Goal: Task Accomplishment & Management: Use online tool/utility

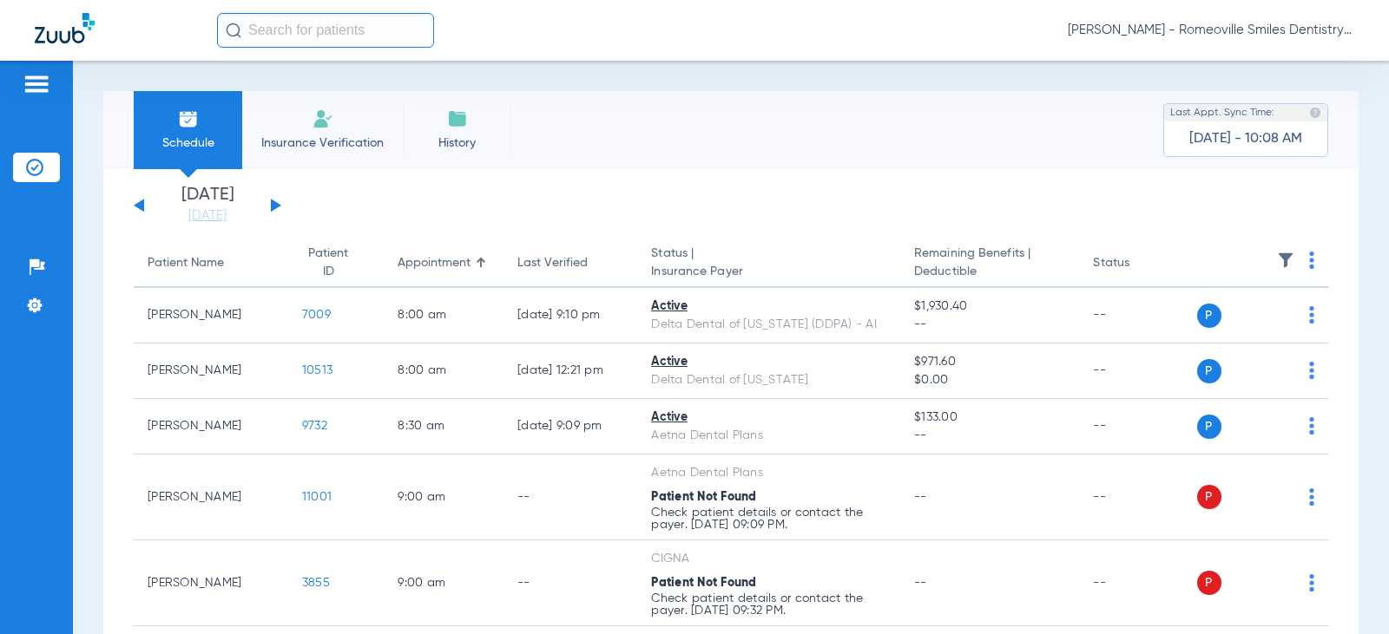
click at [313, 108] on img at bounding box center [322, 118] width 21 height 21
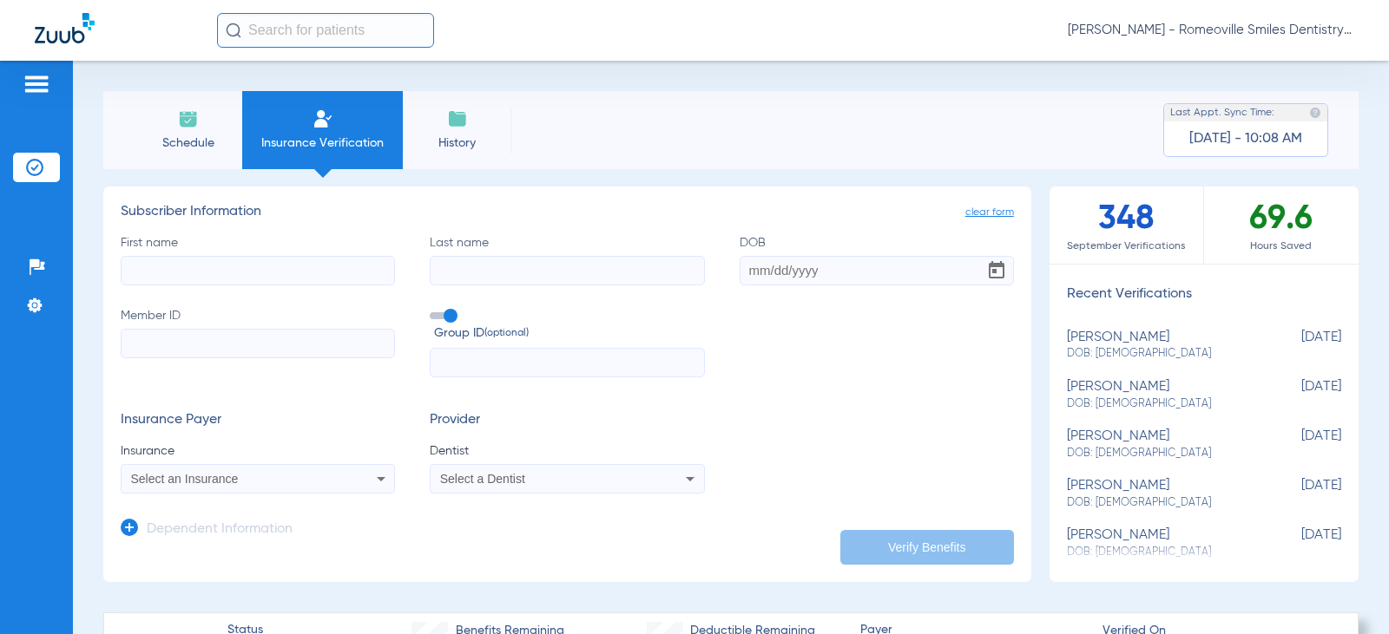
click at [461, 128] on img at bounding box center [457, 118] width 21 height 21
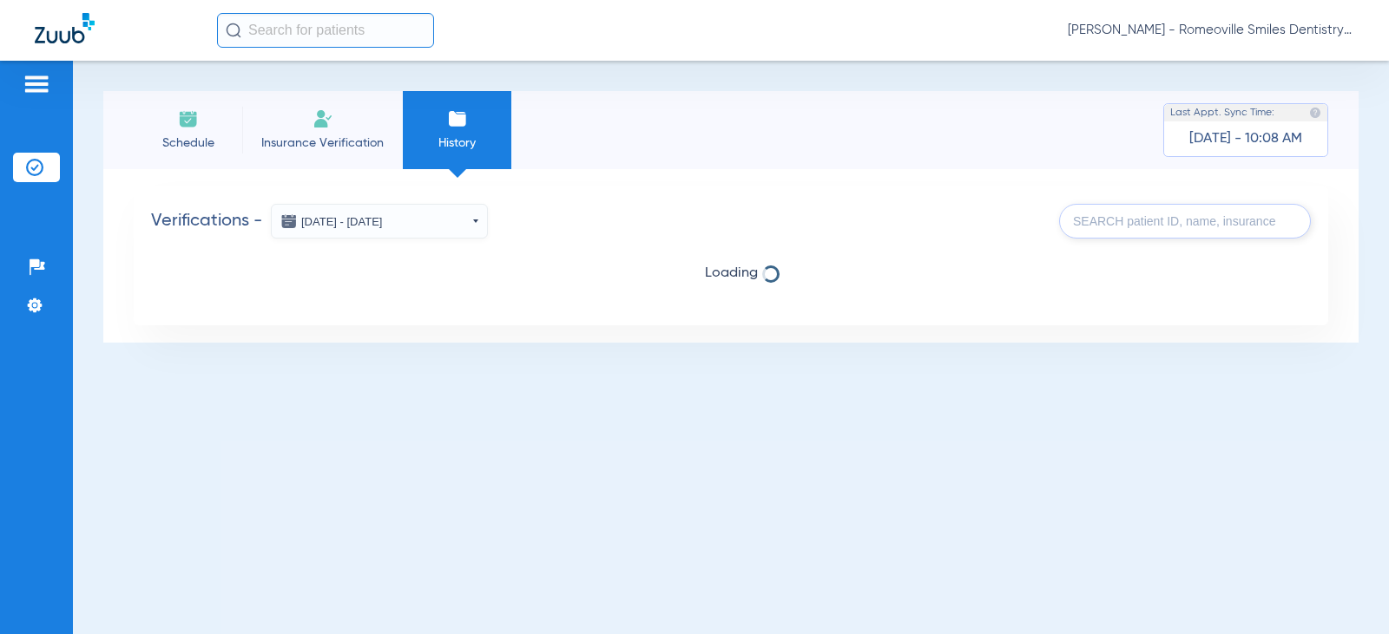
drag, startPoint x: 302, startPoint y: 128, endPoint x: 356, endPoint y: 174, distance: 70.2
click at [302, 130] on li "Insurance Verification" at bounding box center [322, 130] width 161 height 78
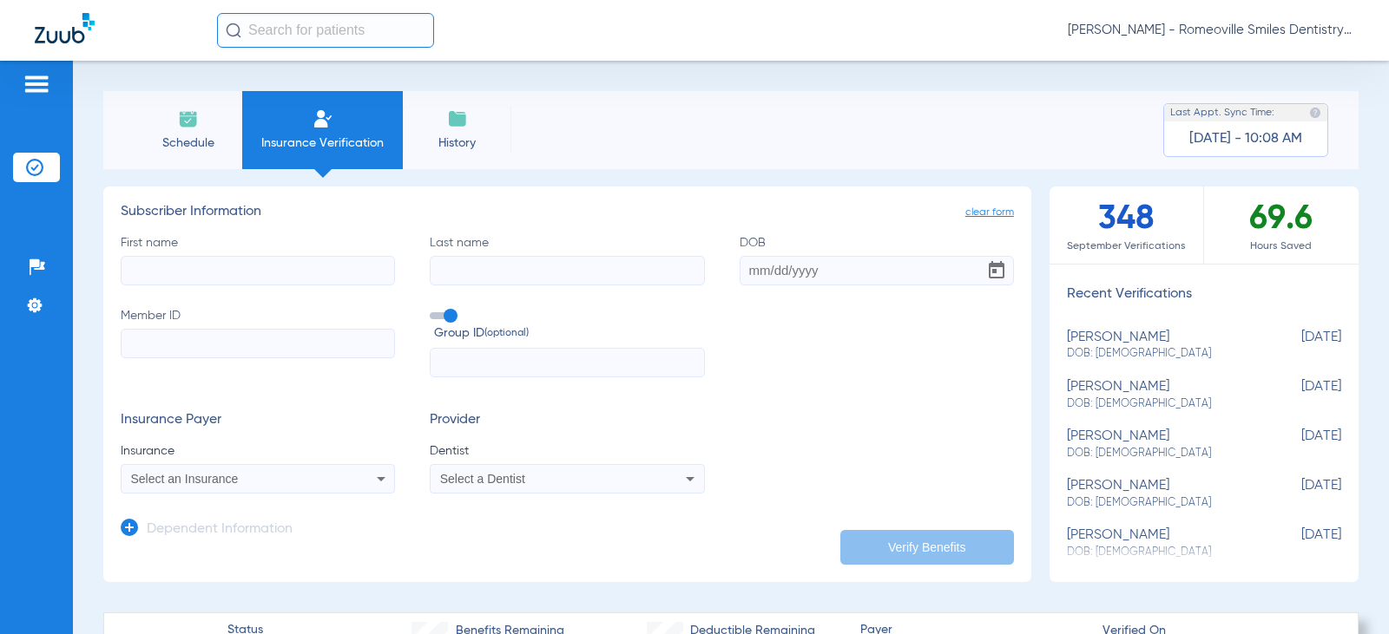
click at [687, 477] on icon at bounding box center [690, 479] width 21 height 21
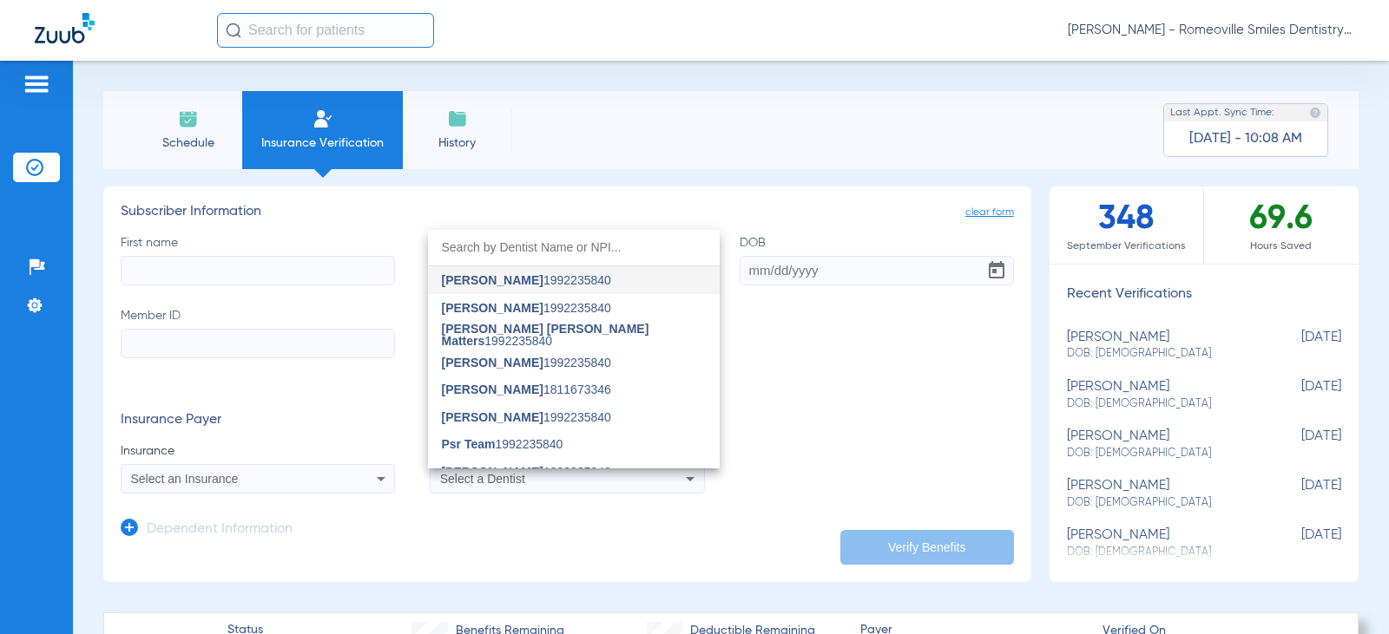
click at [415, 568] on div at bounding box center [694, 317] width 1389 height 634
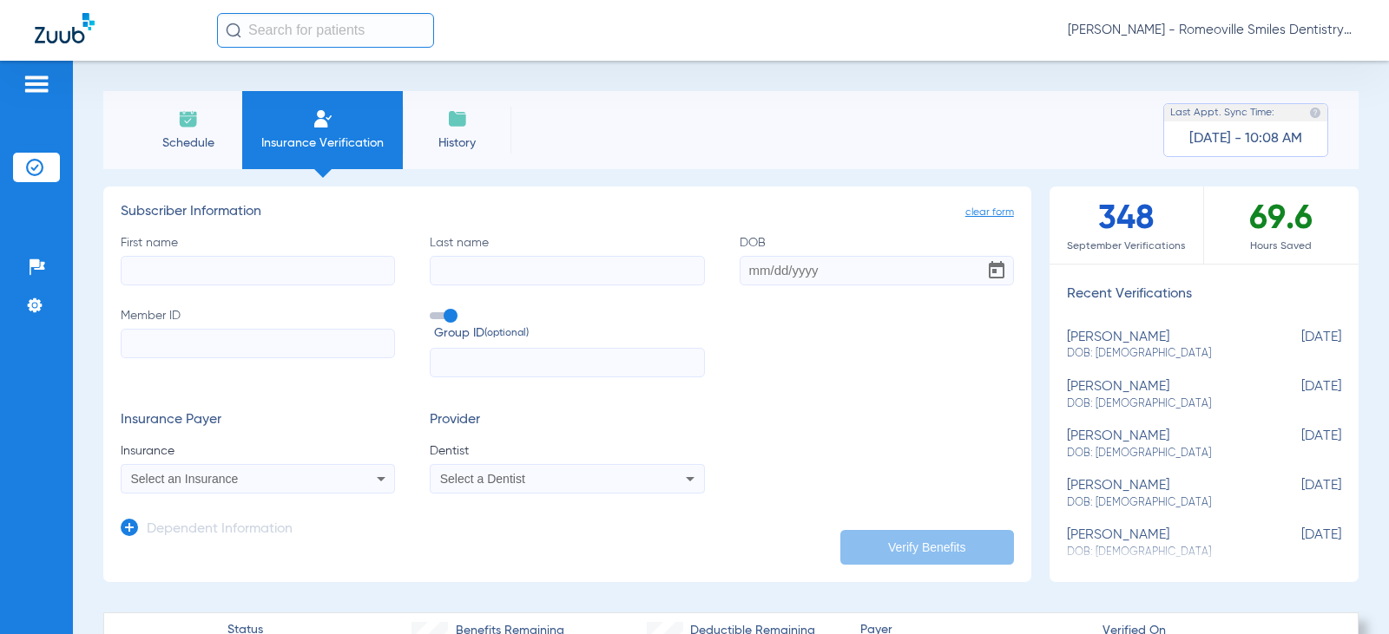
click at [371, 486] on icon at bounding box center [381, 479] width 21 height 21
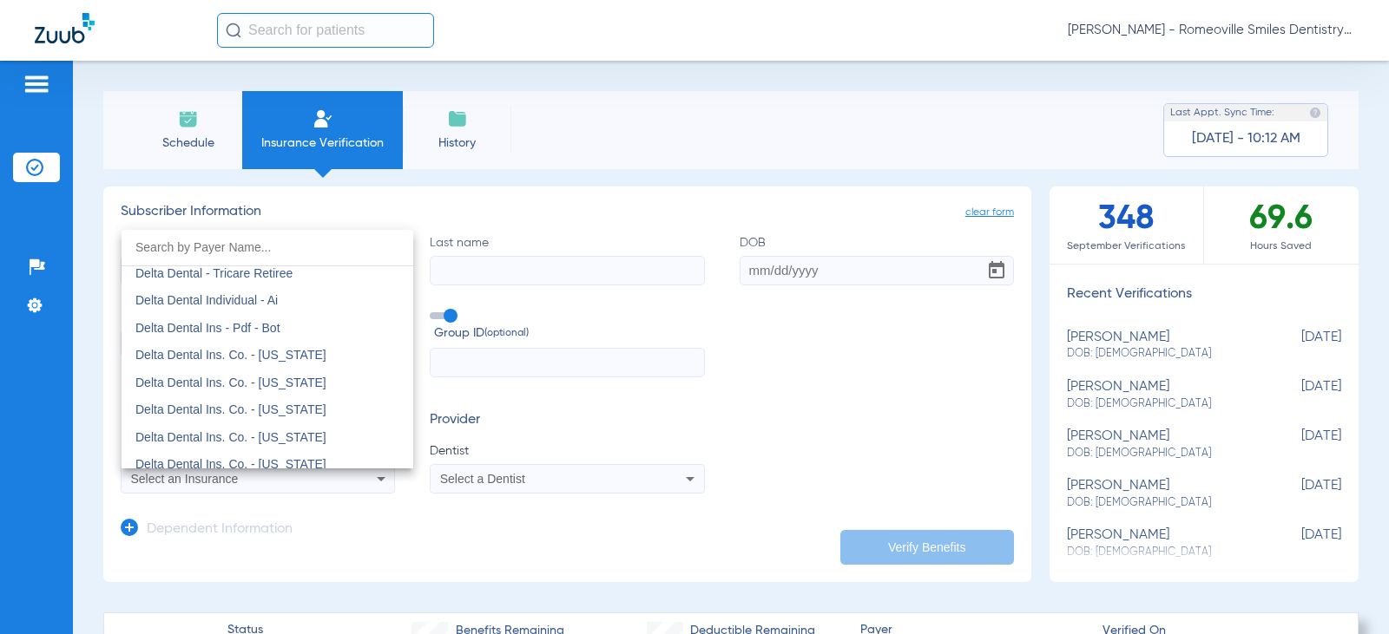
scroll to position [3211, 0]
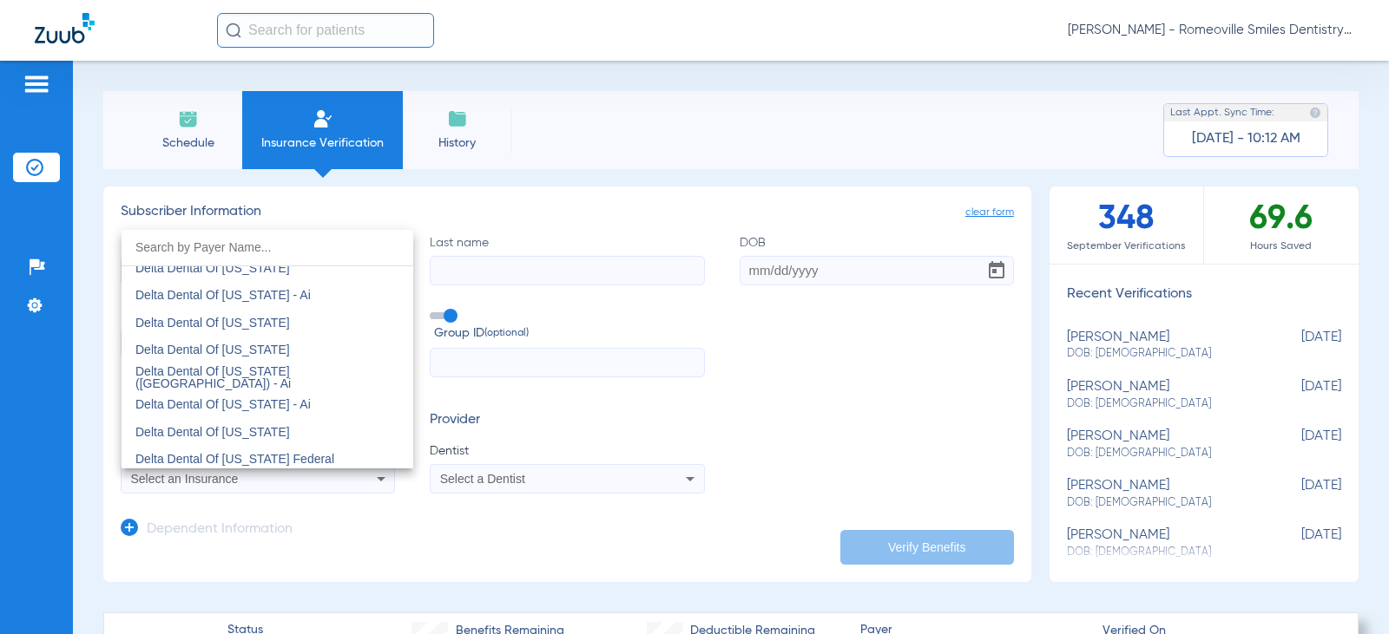
click at [196, 244] on input "dropdown search" at bounding box center [268, 248] width 292 height 36
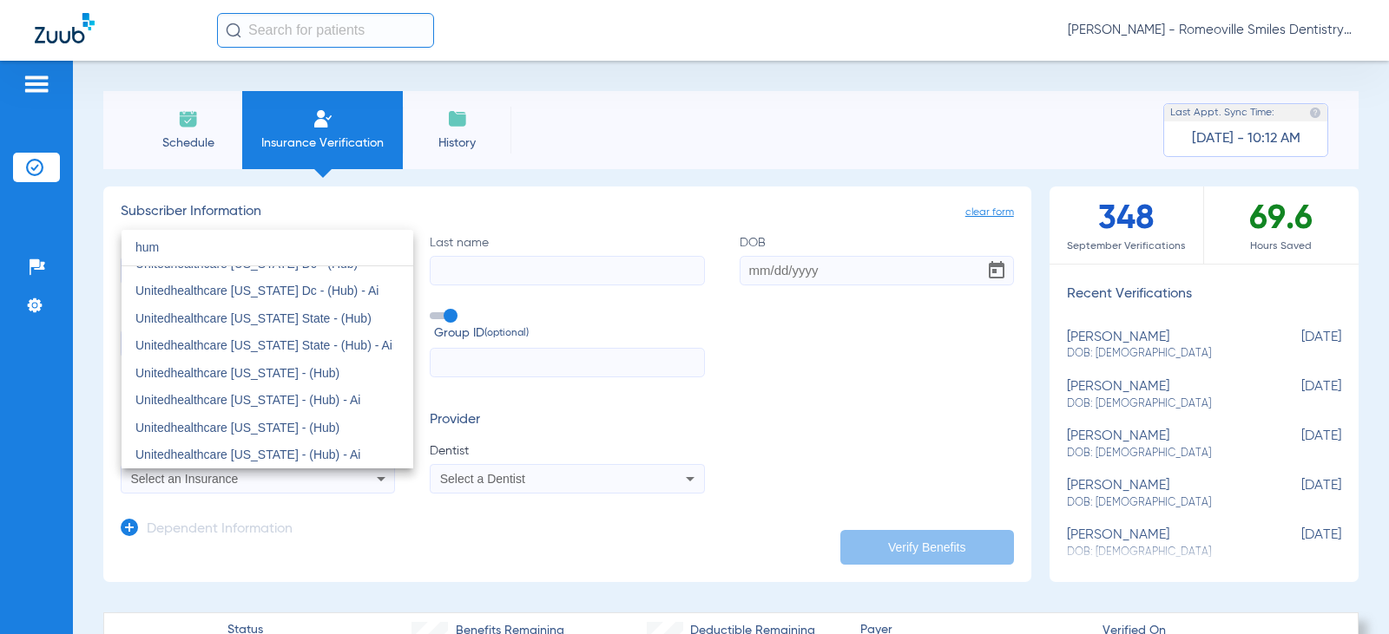
scroll to position [0, 0]
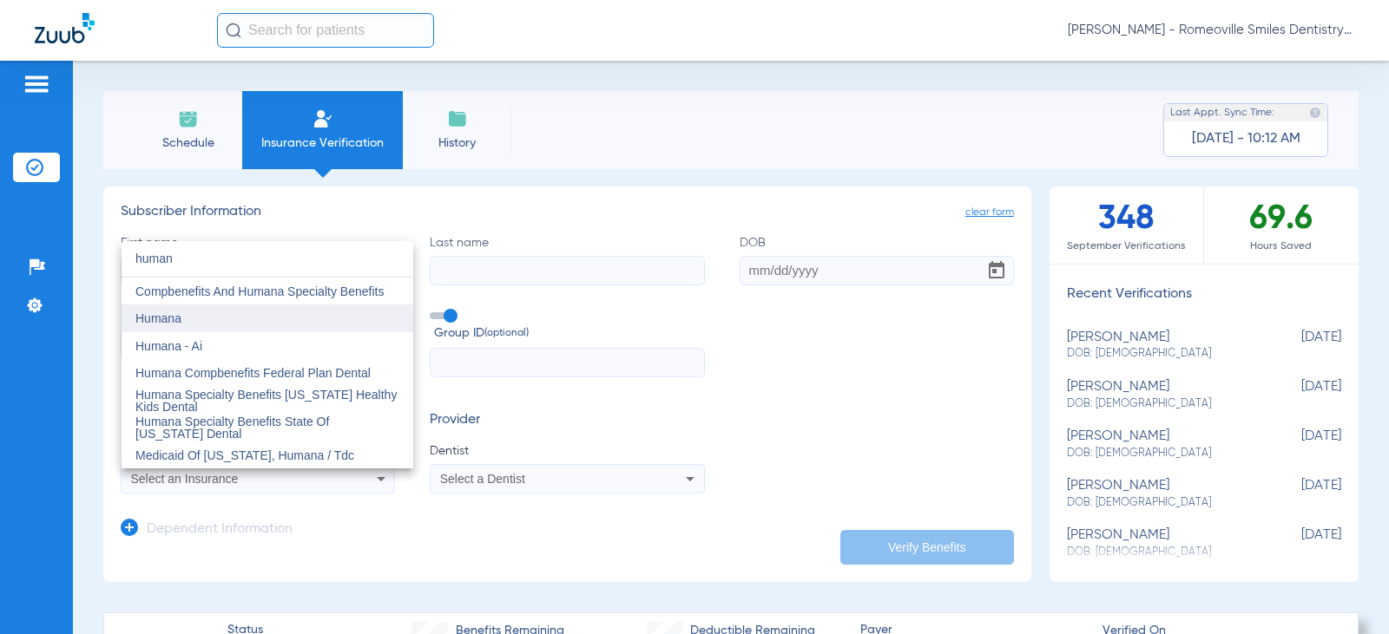
type input "human"
click at [157, 316] on span "Humana" at bounding box center [158, 319] width 46 height 14
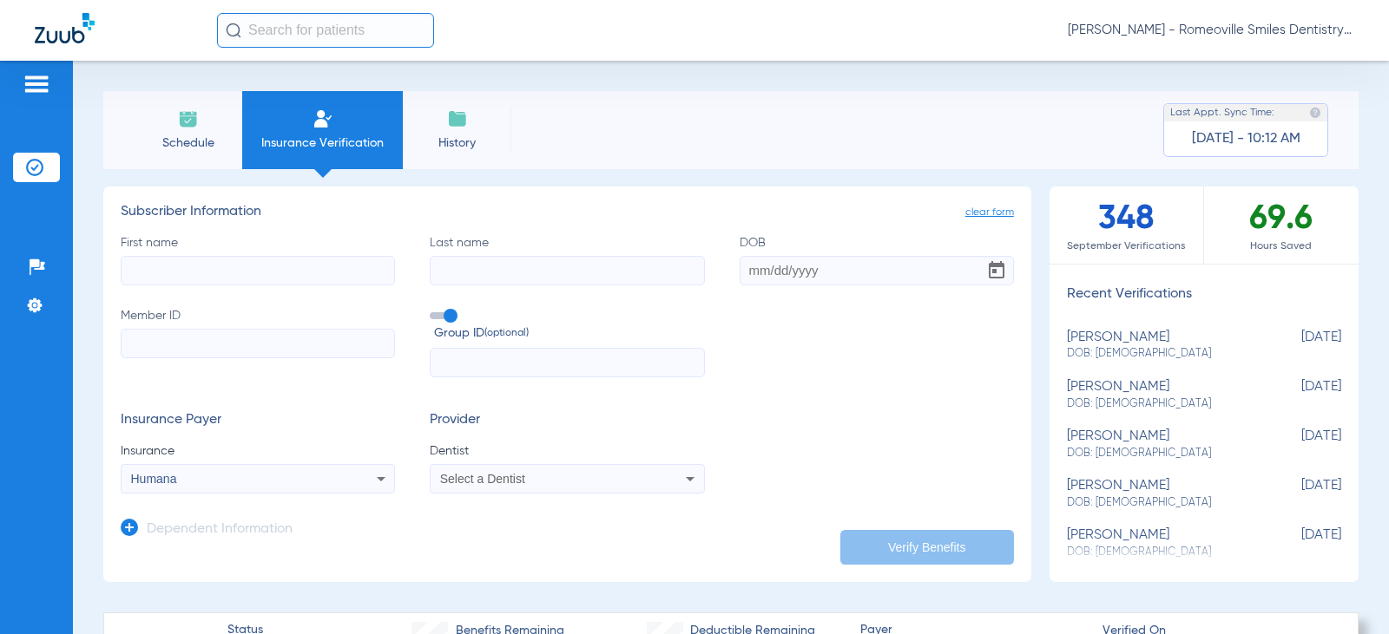
click at [225, 282] on input "First name" at bounding box center [258, 271] width 274 height 30
type input "[PERSON_NAME]"
click at [471, 263] on input "Last name" at bounding box center [567, 271] width 274 height 30
type input "[PERSON_NAME]"
click at [805, 272] on input "DOB" at bounding box center [876, 271] width 274 height 30
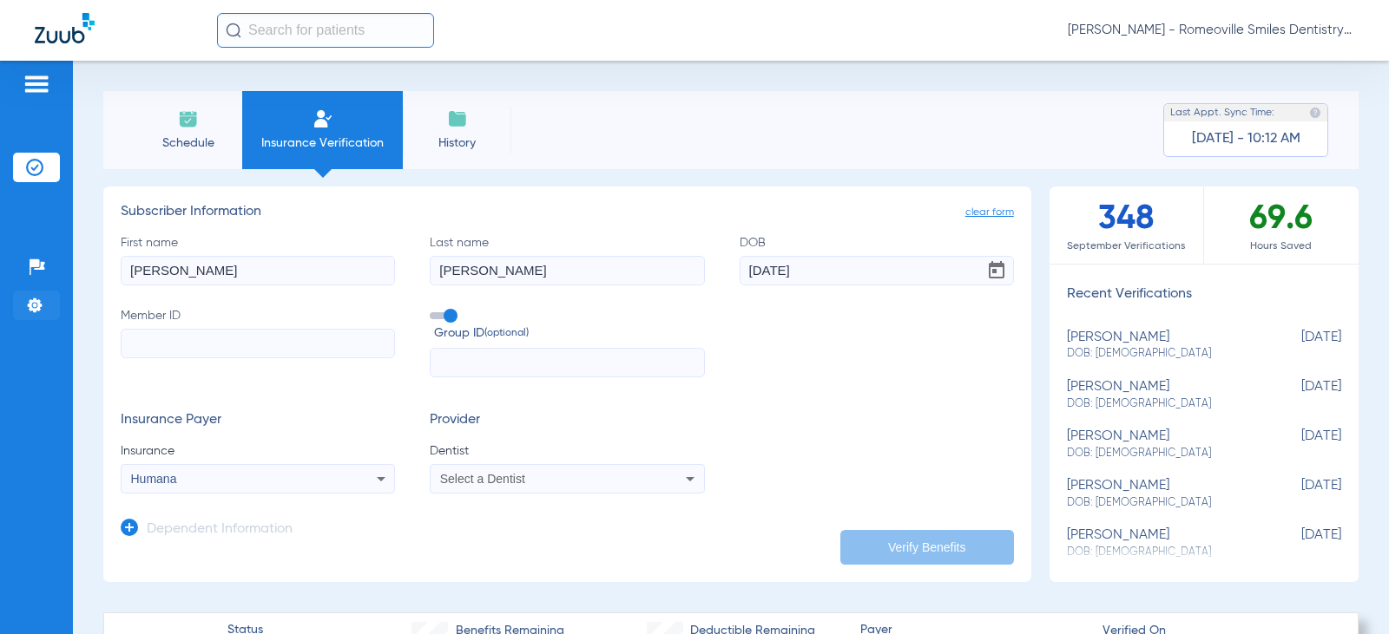
type input "[DATE]"
paste input "H09559863"
type input "H09559863"
click at [563, 485] on div "Select a Dentist" at bounding box center [542, 479] width 204 height 12
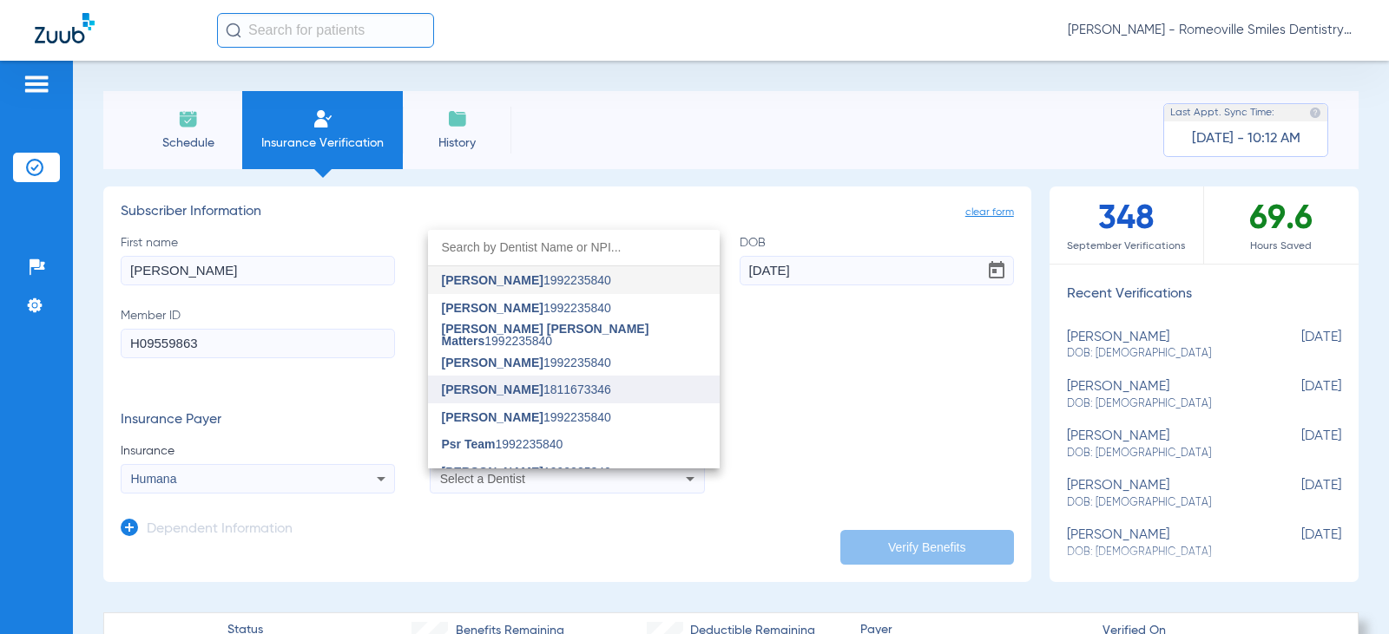
click at [479, 391] on span "[PERSON_NAME]" at bounding box center [493, 390] width 102 height 14
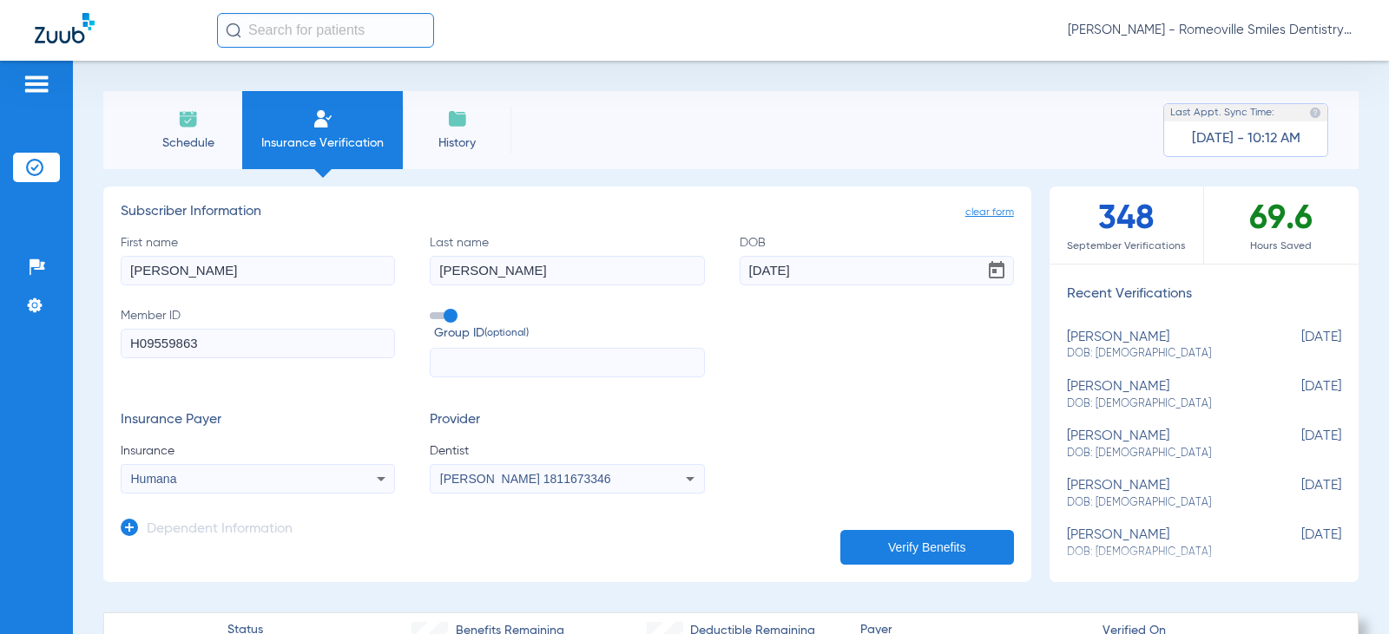
click at [930, 548] on button "Verify Benefits" at bounding box center [927, 547] width 174 height 35
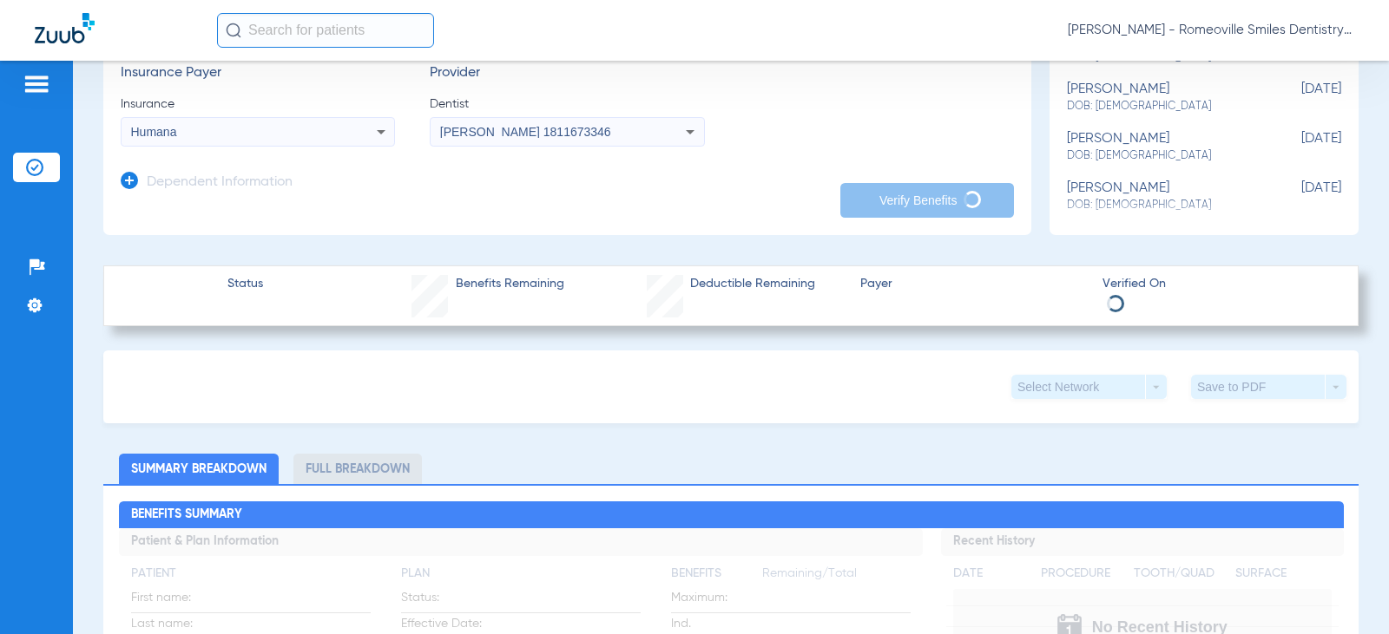
scroll to position [174, 0]
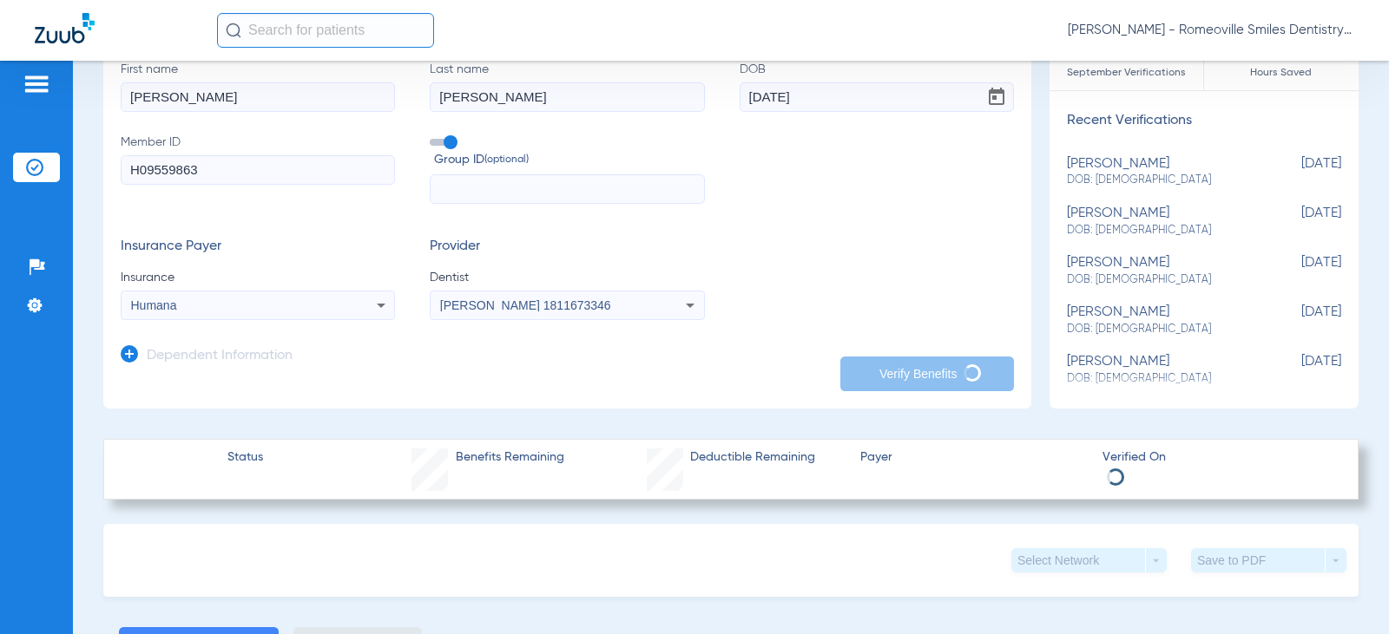
click at [642, 593] on div "Select Network arrow_drop_down Save to PDF arrow_drop_down" at bounding box center [730, 560] width 1255 height 73
click at [613, 163] on span "Group ID (optional)" at bounding box center [569, 160] width 270 height 18
click at [433, 136] on input "Group ID (optional)" at bounding box center [433, 136] width 0 height 0
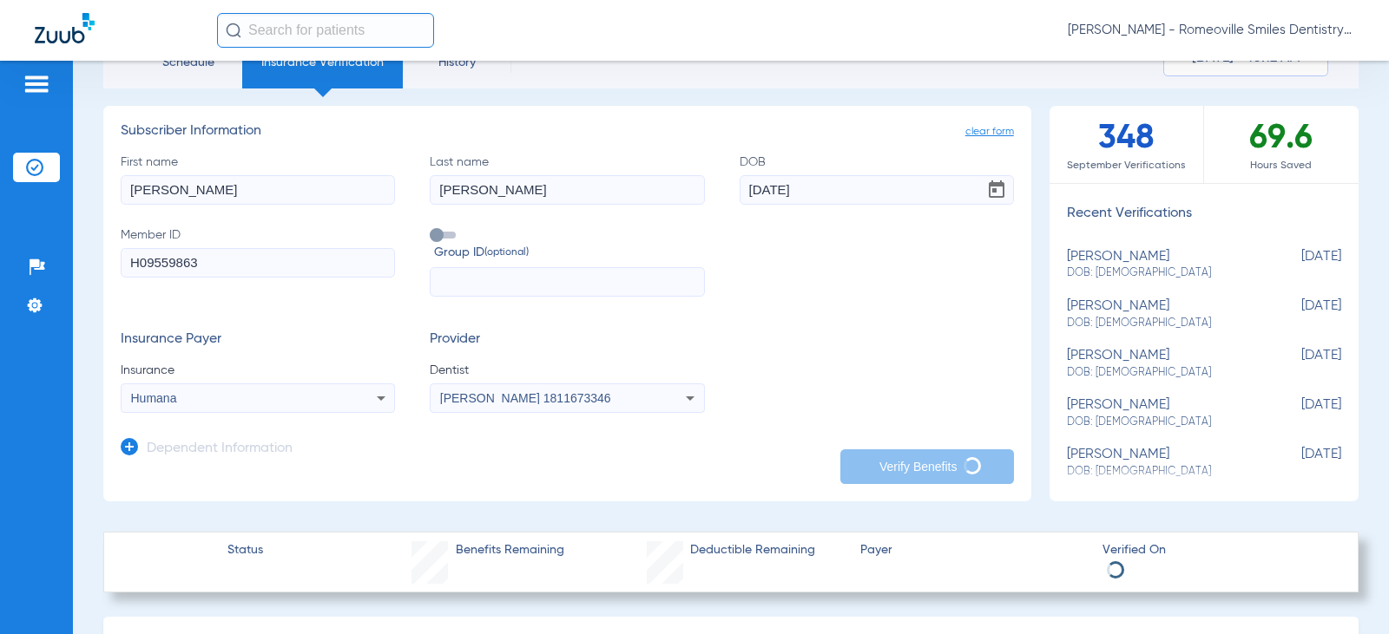
scroll to position [0, 0]
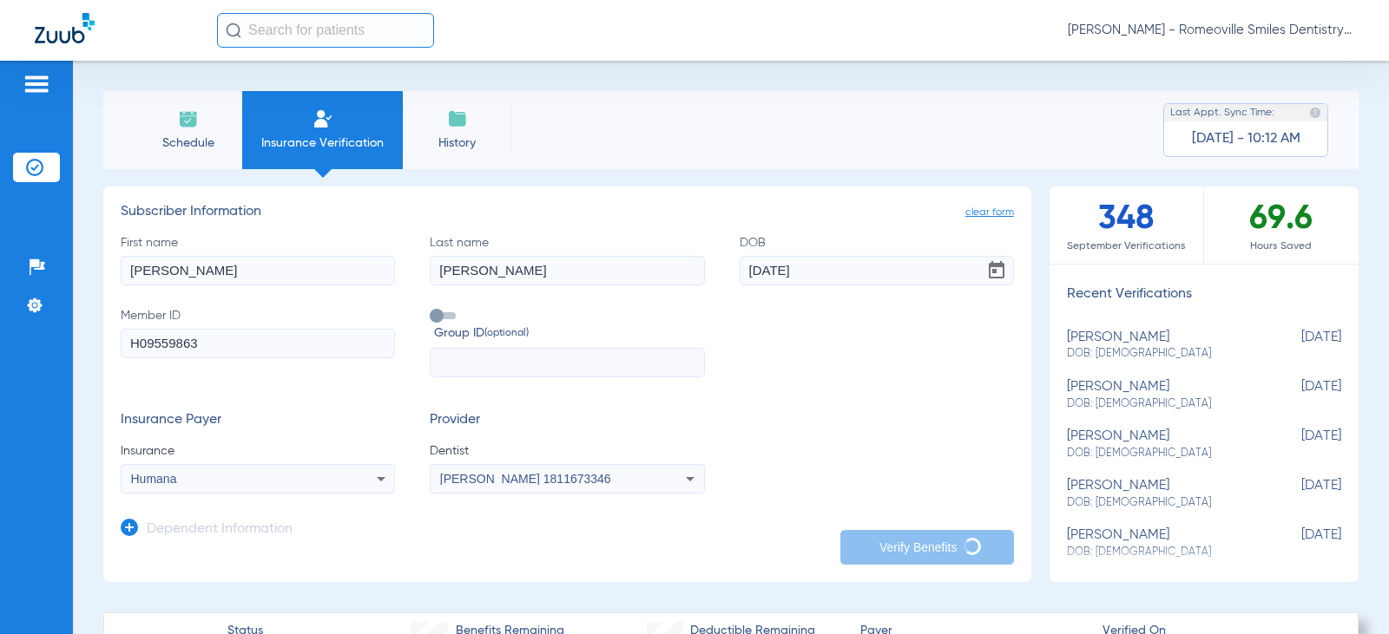
click at [153, 128] on li "Schedule" at bounding box center [188, 130] width 108 height 78
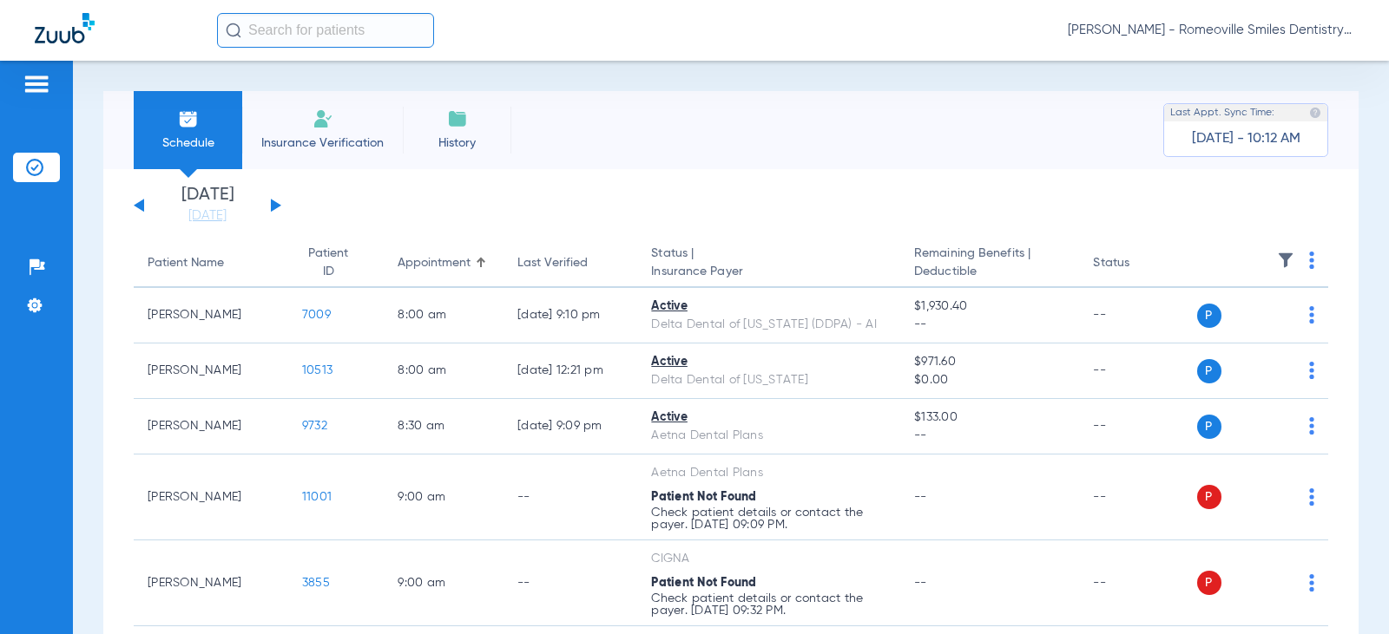
click at [346, 128] on li "Insurance Verification" at bounding box center [322, 130] width 161 height 78
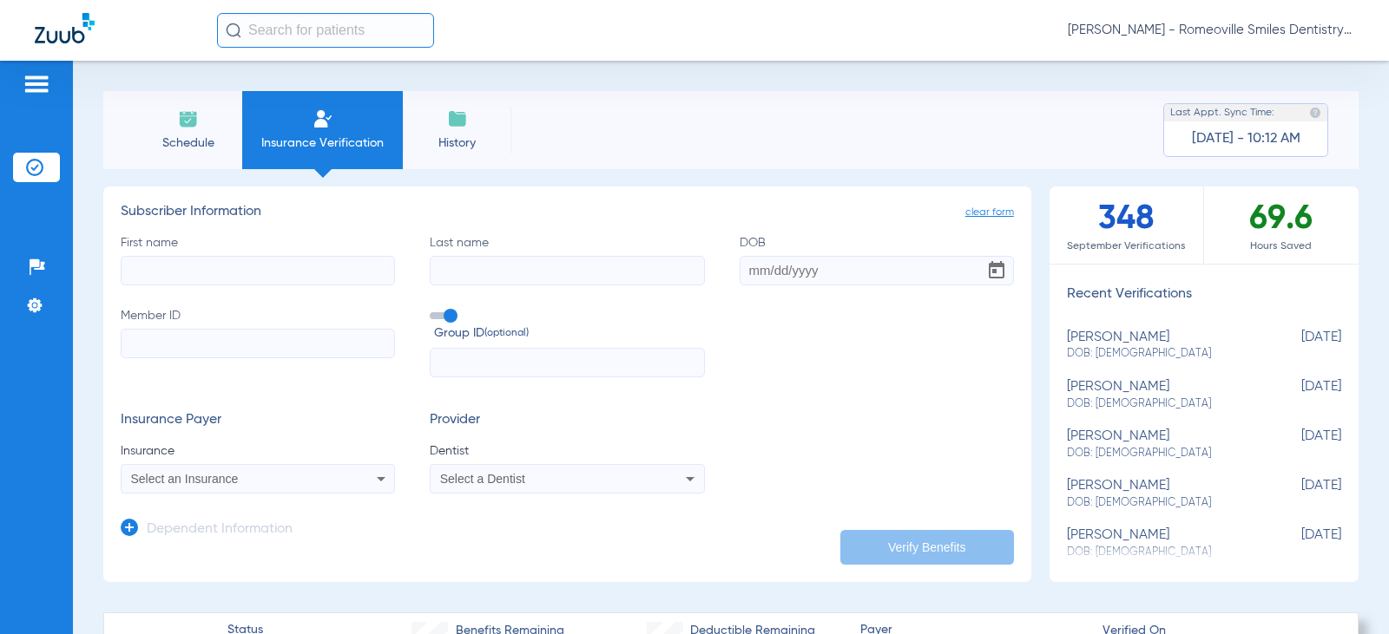
click at [457, 142] on span "History" at bounding box center [457, 143] width 82 height 17
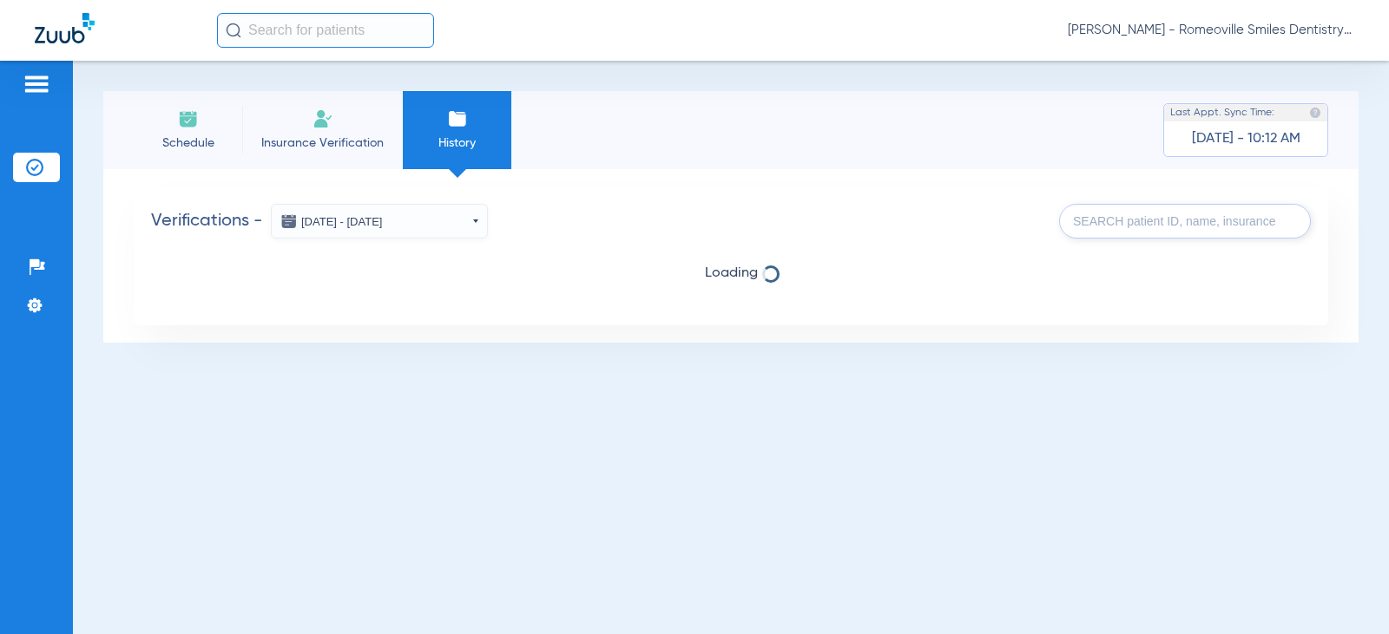
click at [309, 128] on li "Insurance Verification" at bounding box center [322, 130] width 161 height 78
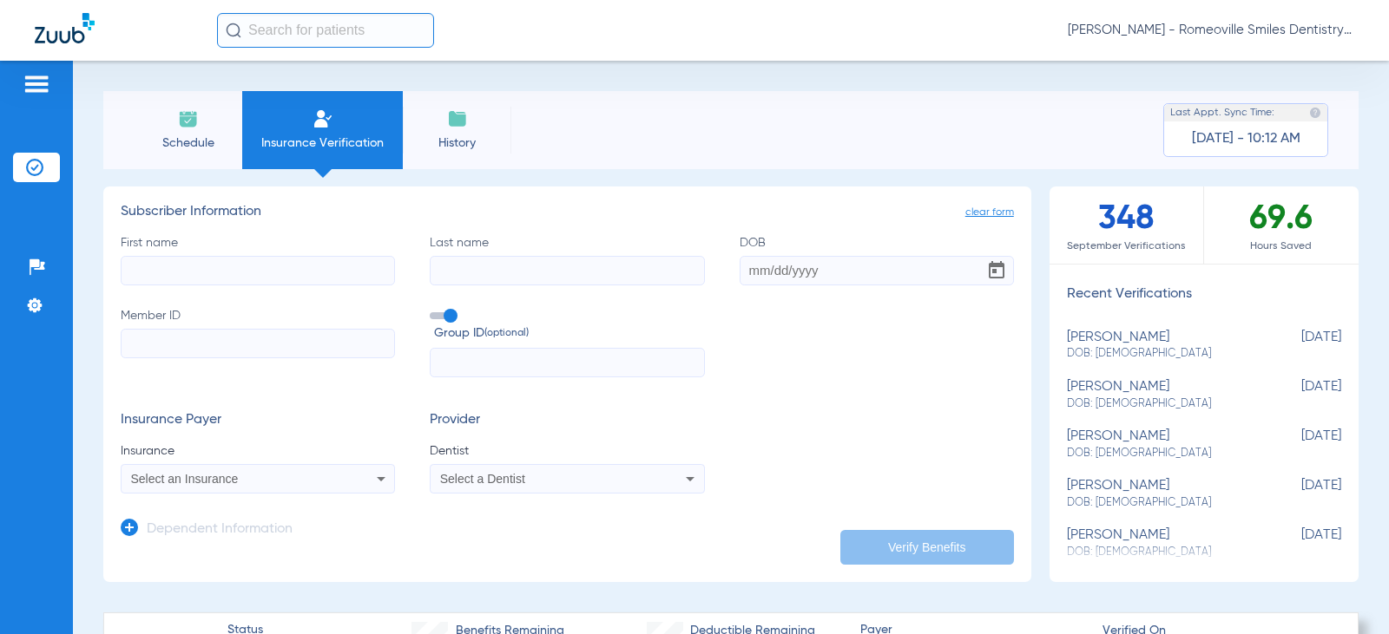
click at [196, 260] on input "First name" at bounding box center [258, 271] width 274 height 30
type input "[PERSON_NAME]"
click at [483, 284] on input "Last name" at bounding box center [567, 271] width 274 height 30
type input "[PERSON_NAME]"
click at [770, 266] on input "DOB" at bounding box center [876, 271] width 274 height 30
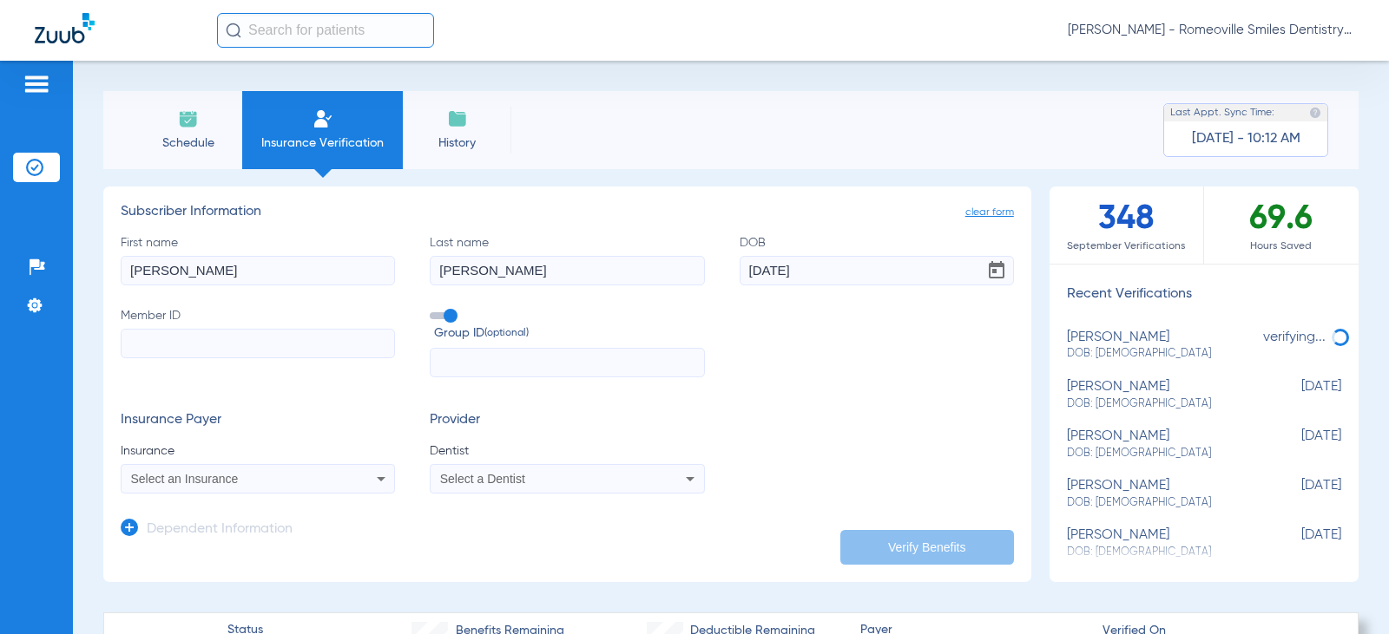
type input "[DATE]"
click at [144, 358] on label "Member ID" at bounding box center [258, 342] width 274 height 71
click at [144, 358] on input "Member ID" at bounding box center [258, 344] width 274 height 30
click at [146, 351] on input "Member ID" at bounding box center [258, 344] width 274 height 30
paste input "826181165"
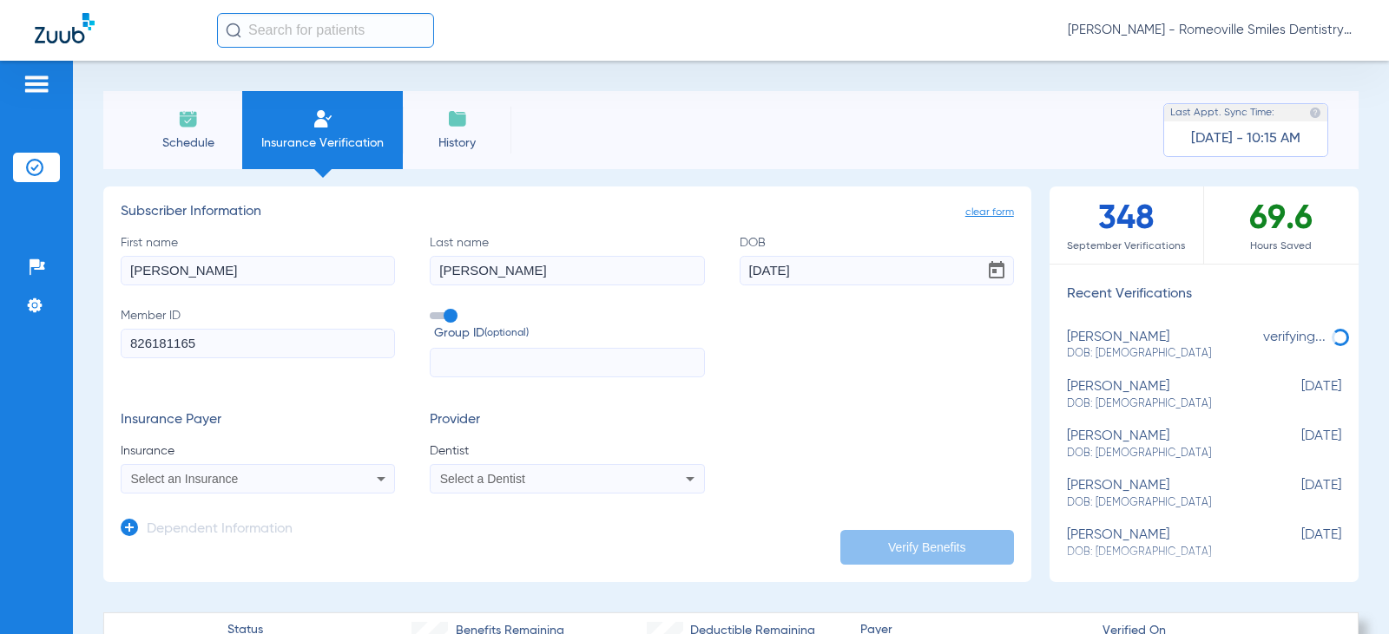
type input "826181165"
click at [276, 484] on div "Select an Insurance" at bounding box center [233, 479] width 204 height 12
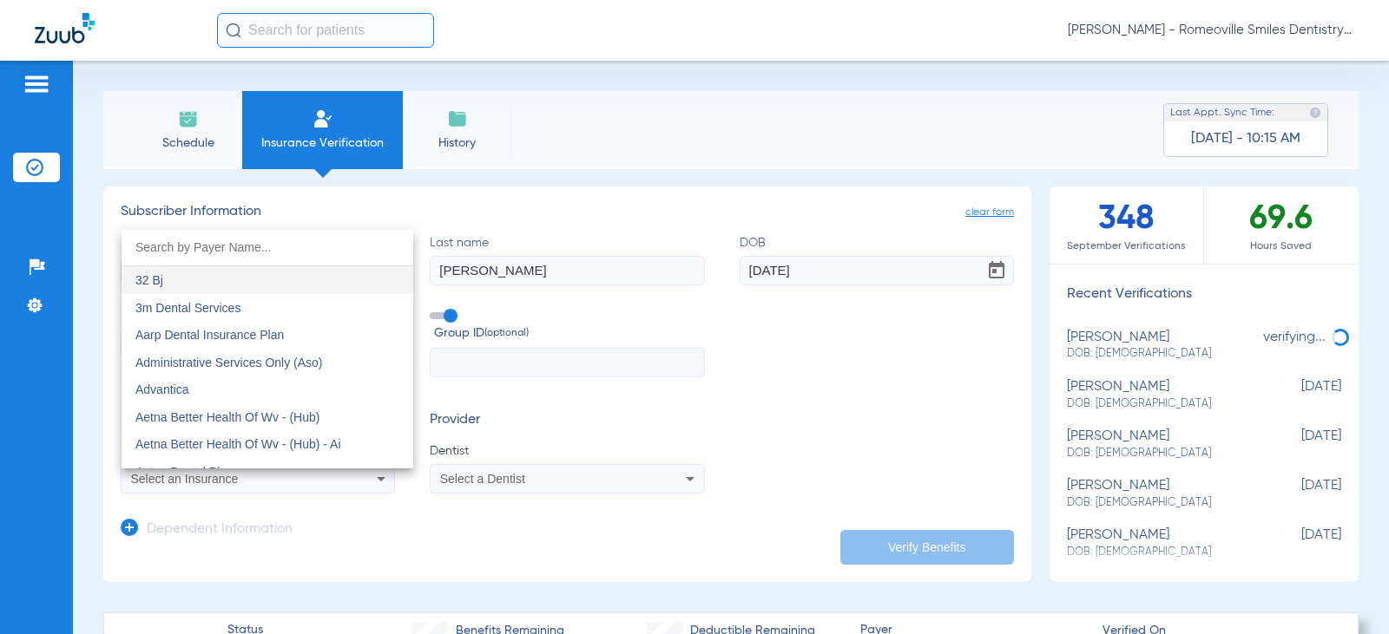
click at [169, 255] on input "dropdown search" at bounding box center [268, 248] width 292 height 36
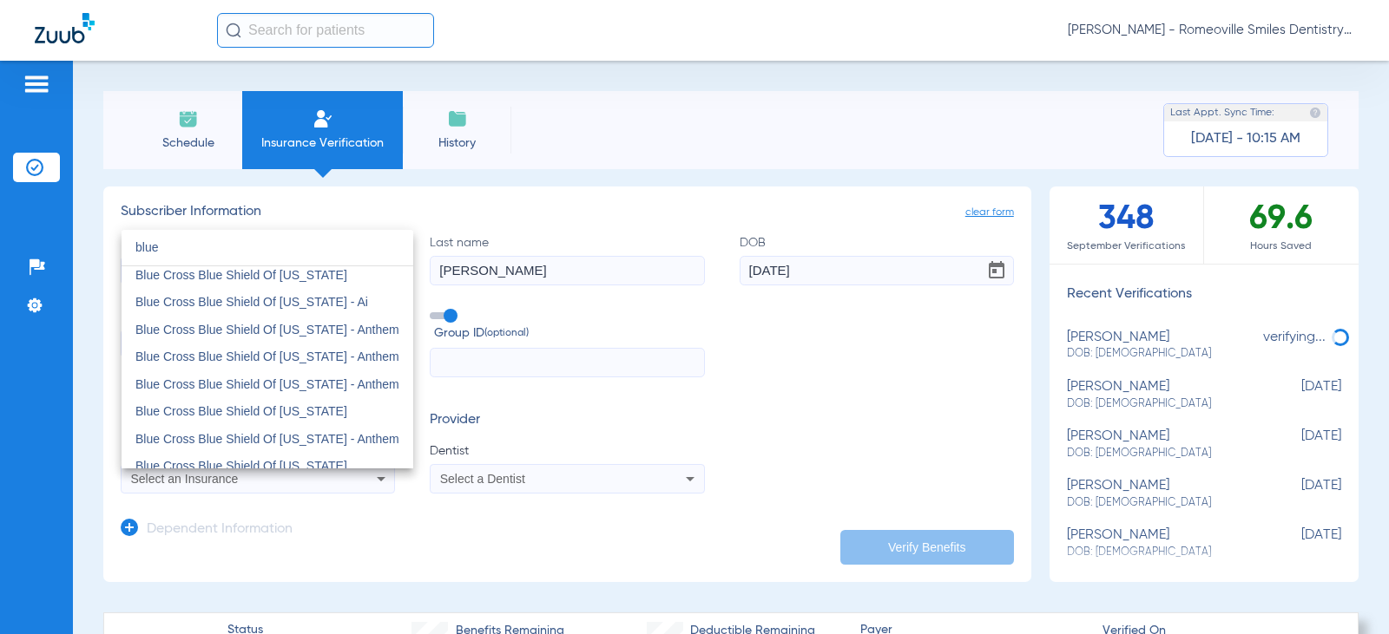
scroll to position [260, 0]
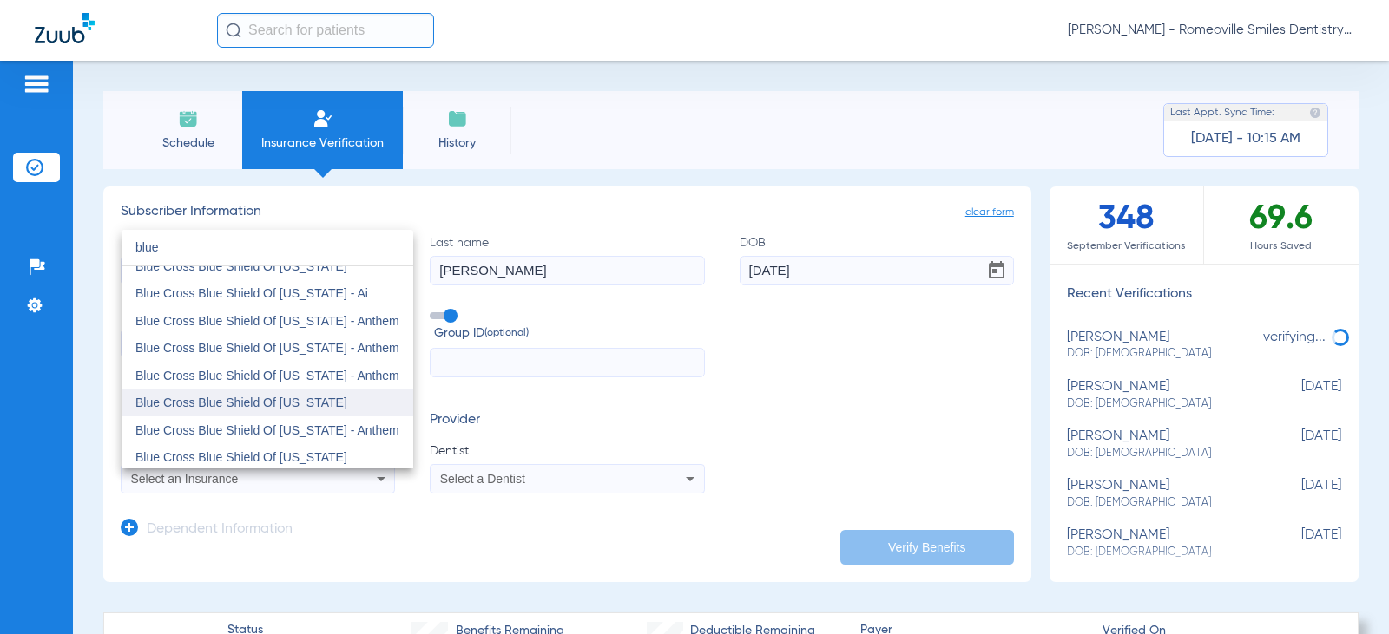
type input "blue"
click at [226, 404] on span "Blue Cross Blue Shield Of [US_STATE]" at bounding box center [241, 403] width 212 height 14
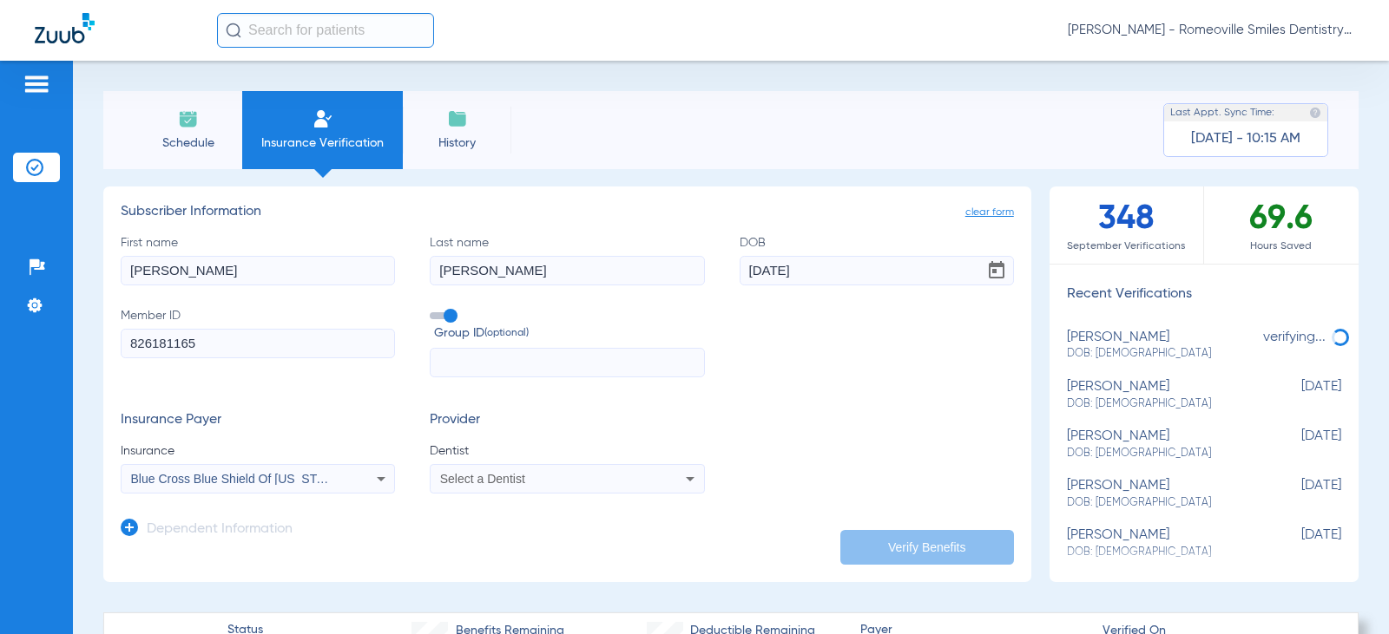
click at [631, 474] on div "Select a Dentist" at bounding box center [542, 479] width 204 height 12
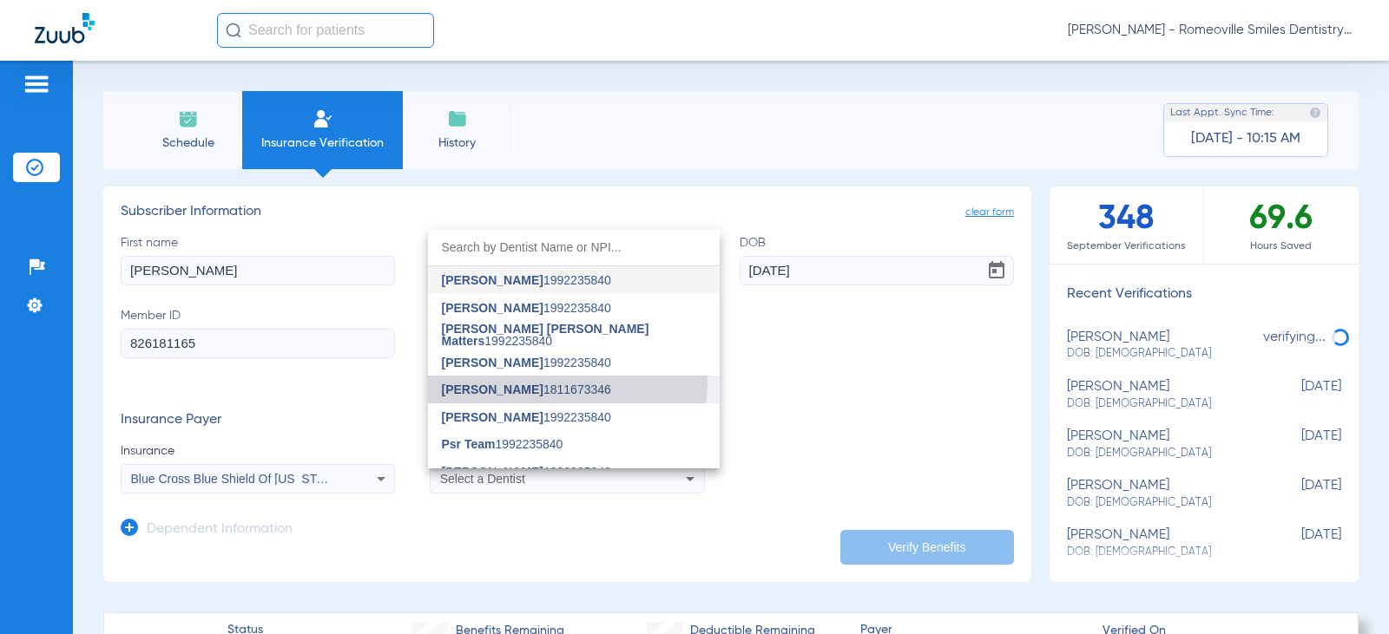
click at [562, 384] on span "[PERSON_NAME] 1811673346" at bounding box center [526, 390] width 169 height 12
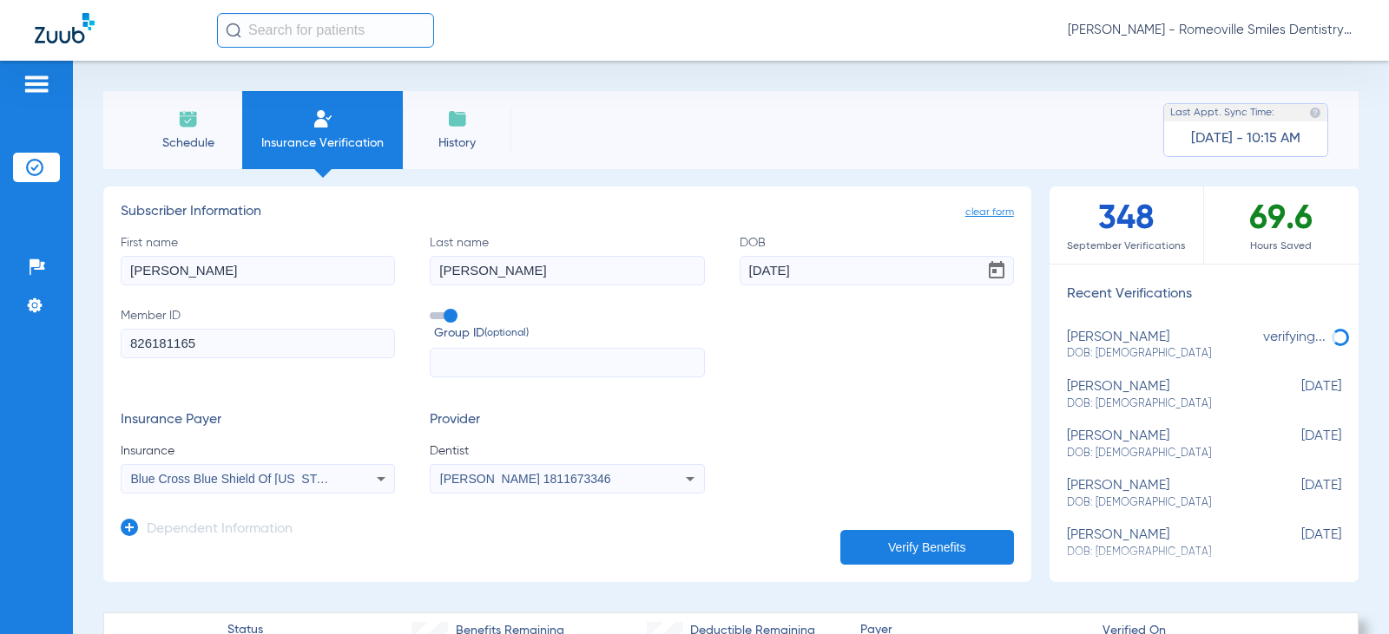
click at [872, 535] on button "Verify Benefits" at bounding box center [927, 547] width 174 height 35
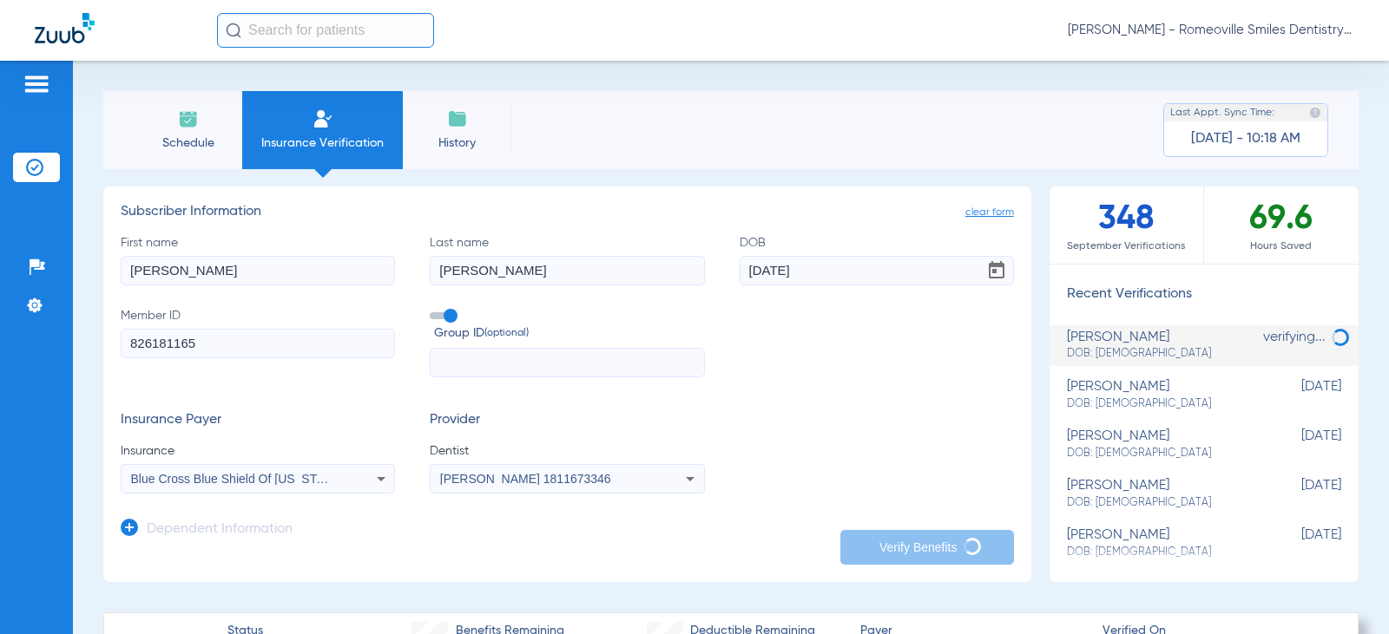
click at [194, 141] on span "Schedule" at bounding box center [188, 143] width 82 height 17
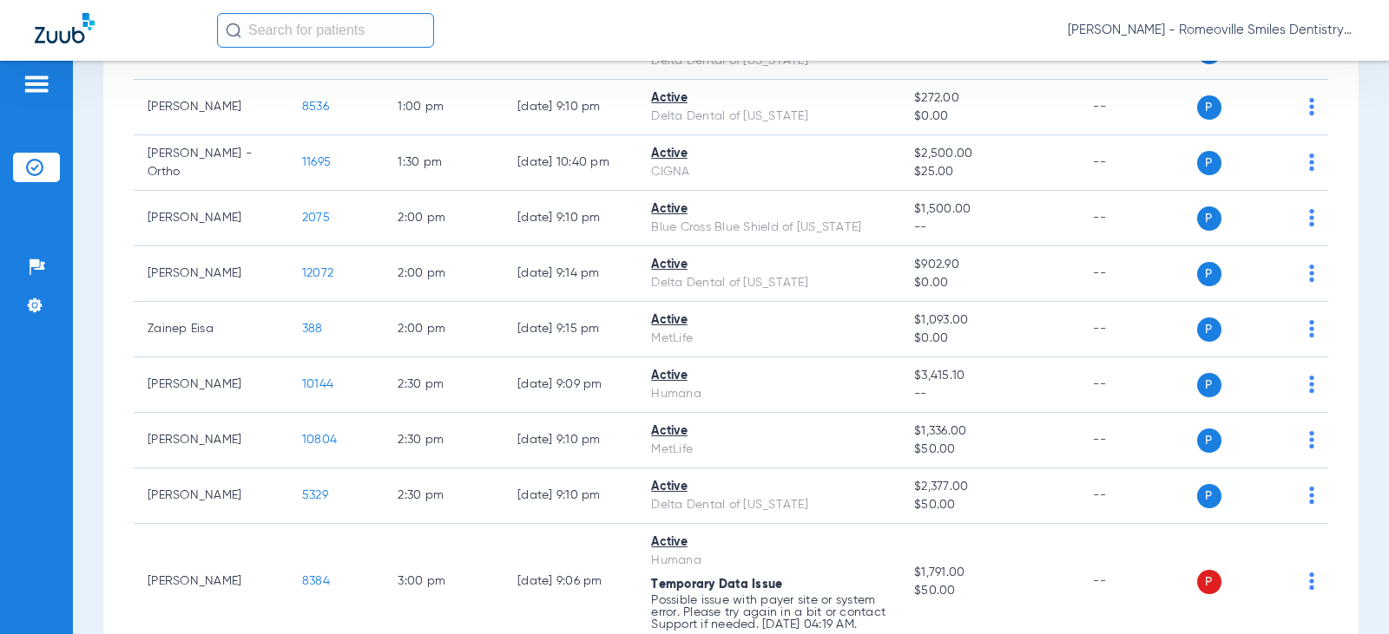
scroll to position [1736, 0]
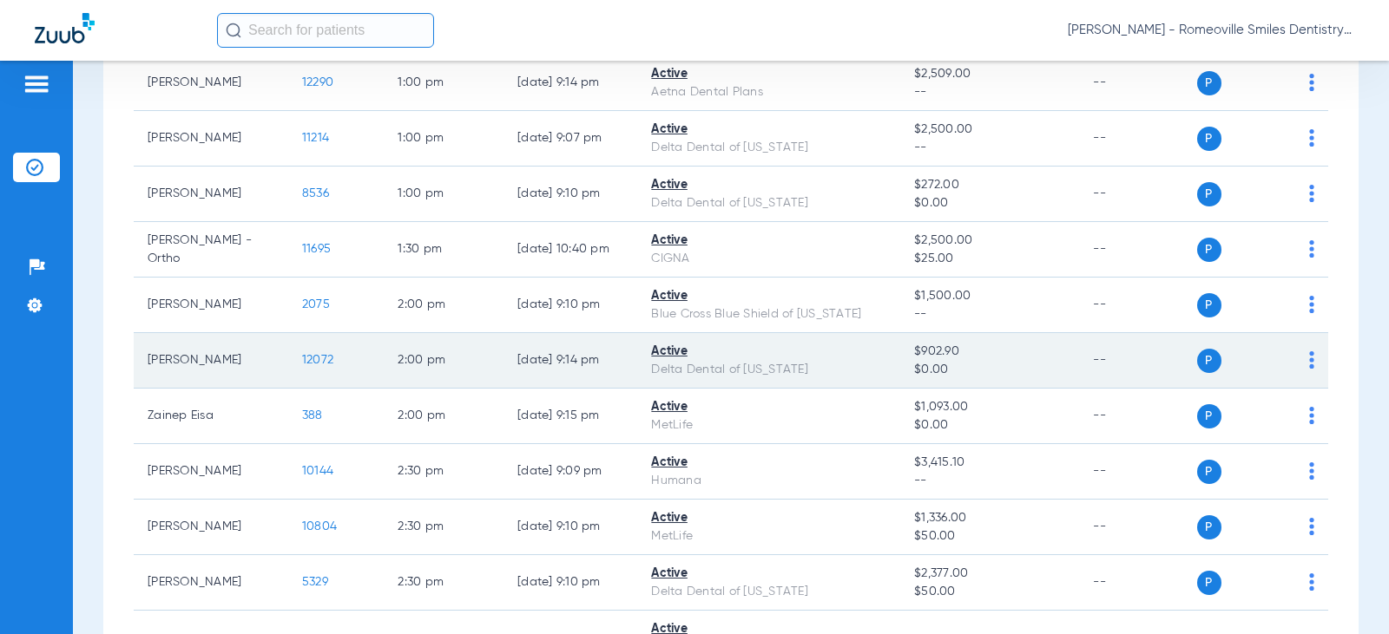
click at [1309, 365] on img at bounding box center [1311, 359] width 5 height 17
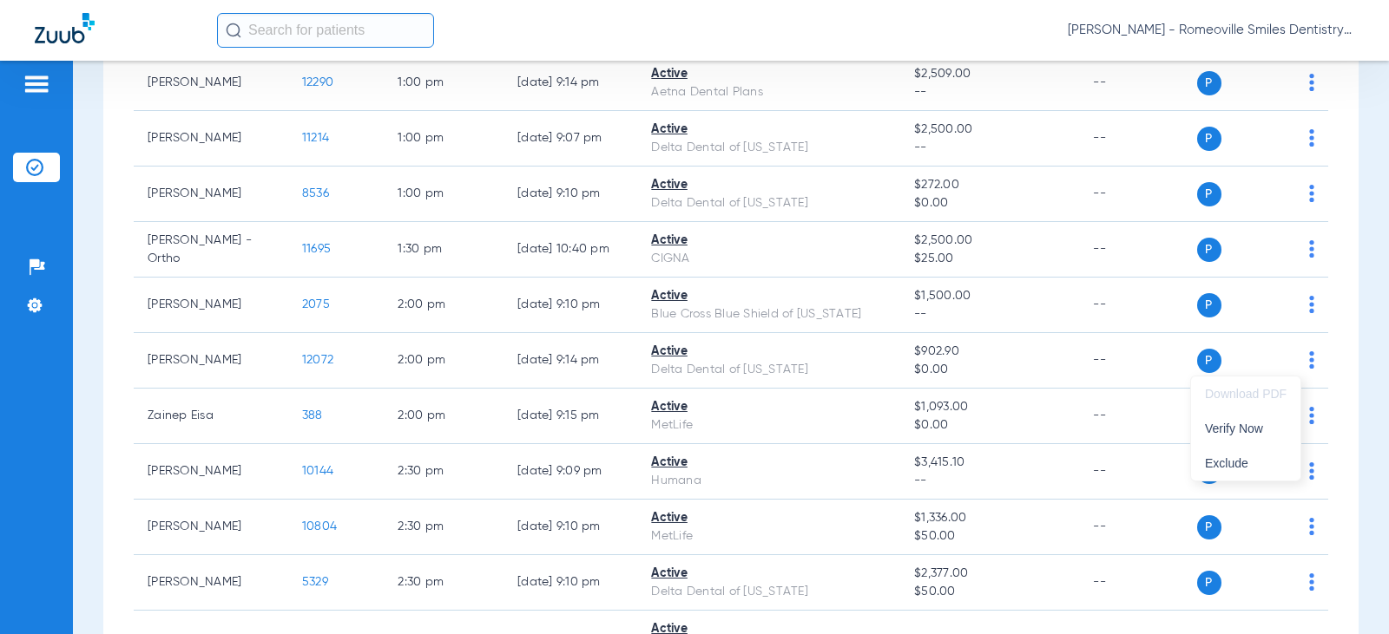
click at [995, 333] on div at bounding box center [694, 317] width 1389 height 634
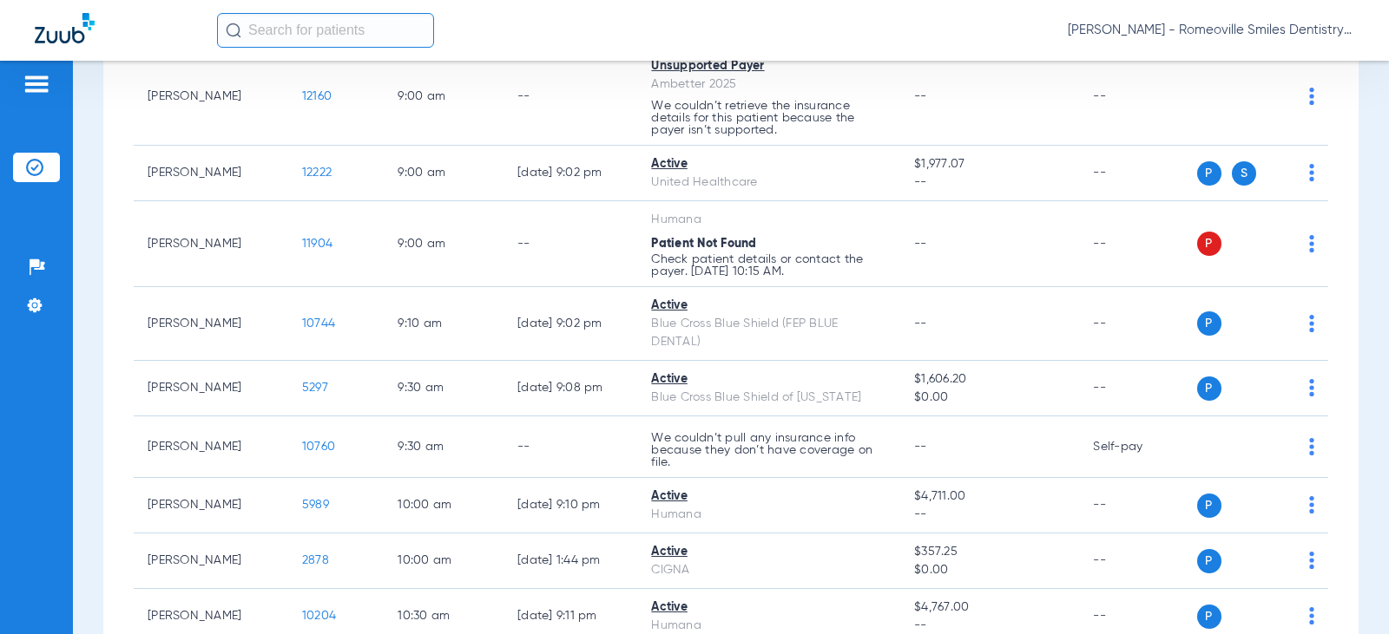
scroll to position [521, 0]
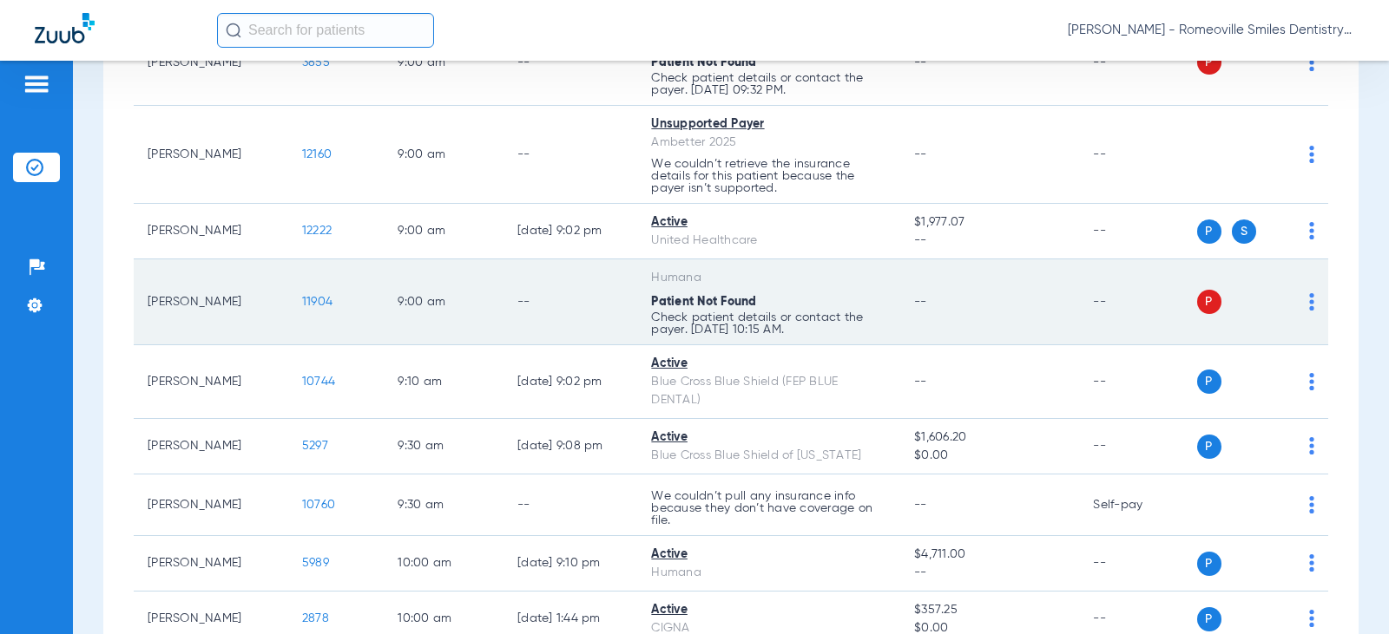
click at [1309, 306] on img at bounding box center [1311, 301] width 5 height 17
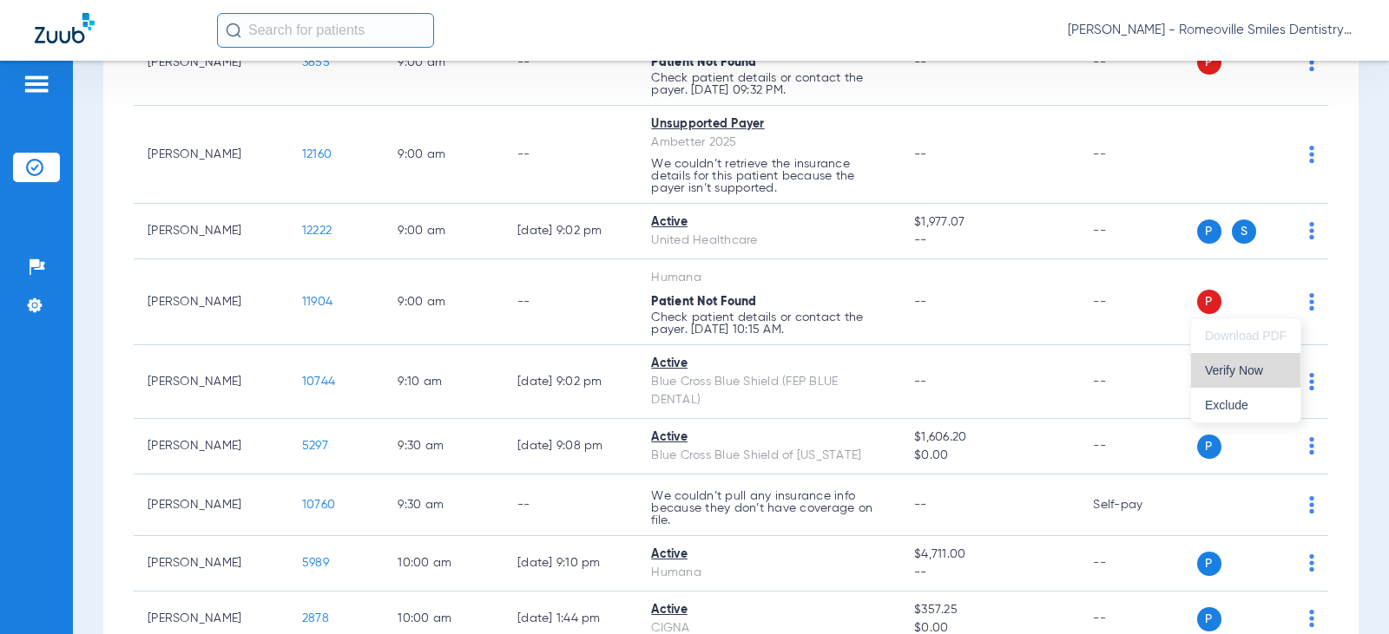
click at [1232, 380] on button "Verify Now" at bounding box center [1245, 370] width 109 height 35
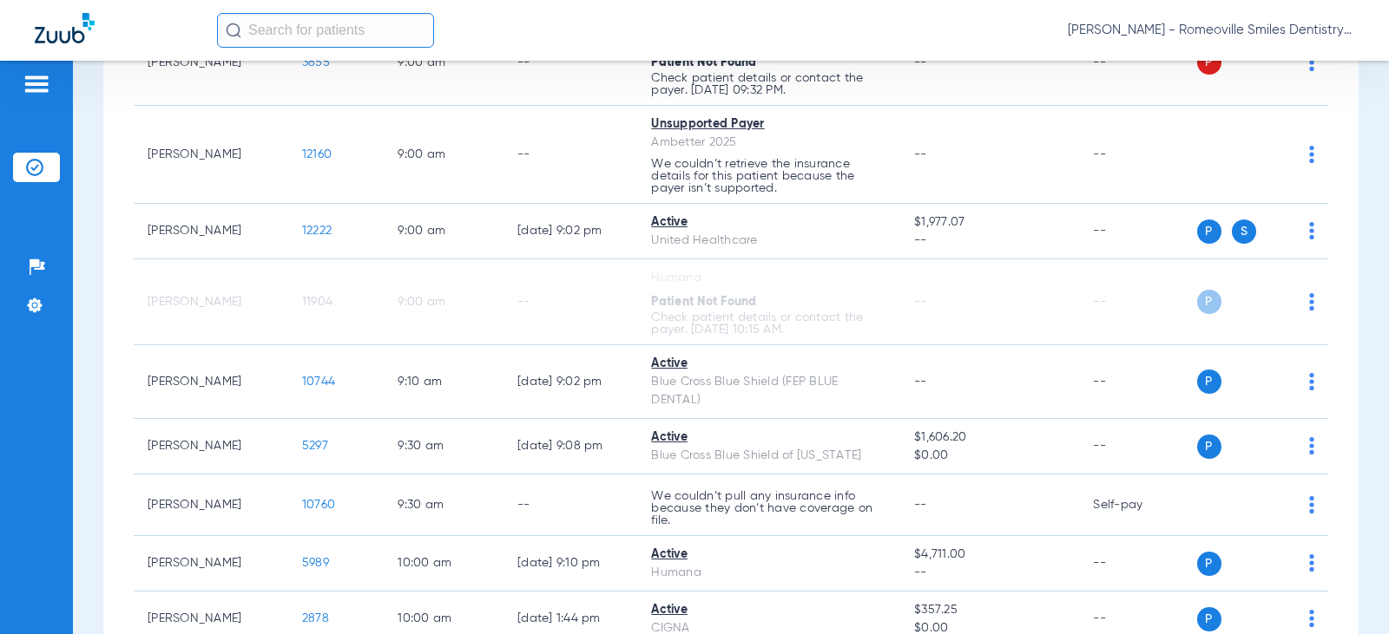
click at [43, 90] on img at bounding box center [37, 84] width 28 height 21
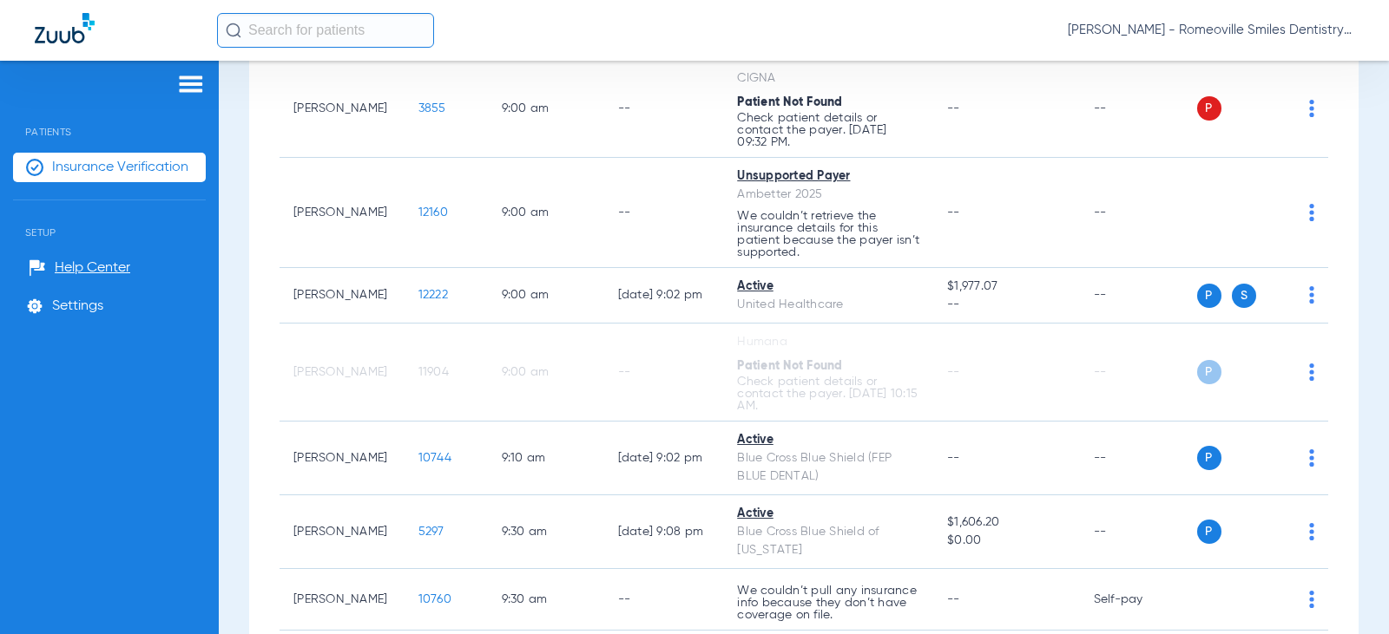
scroll to position [548, 0]
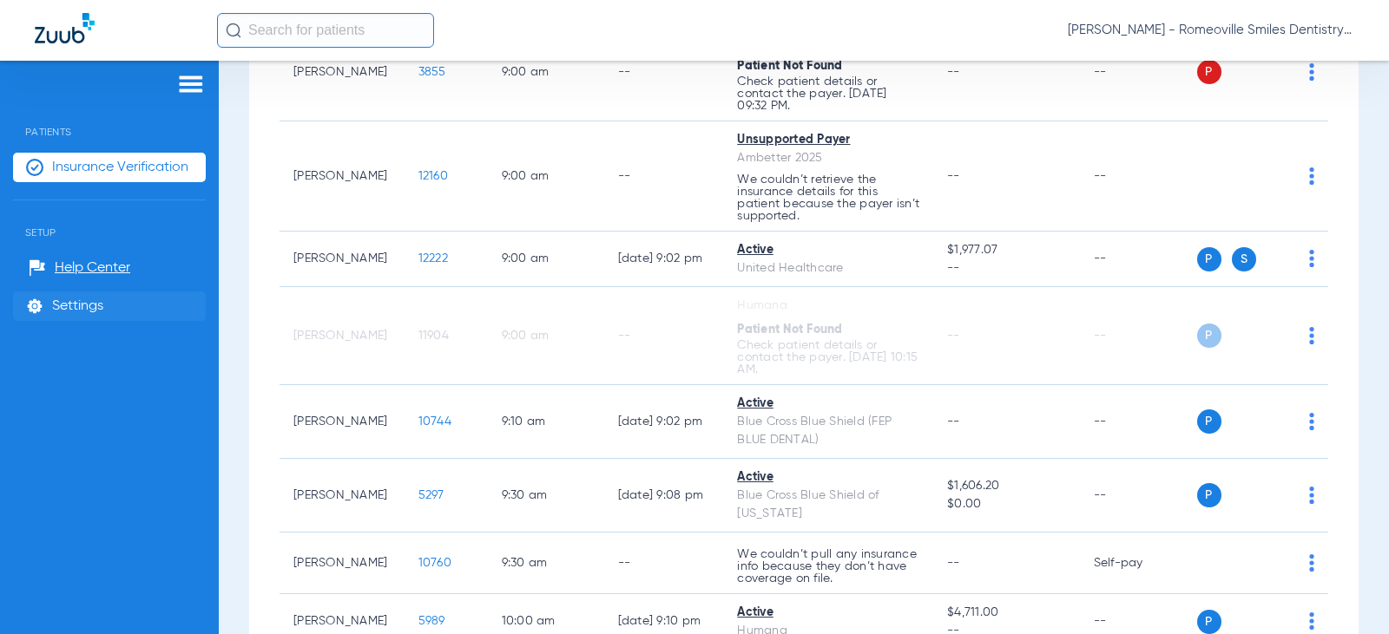
click at [71, 319] on li "Settings" at bounding box center [109, 307] width 193 height 30
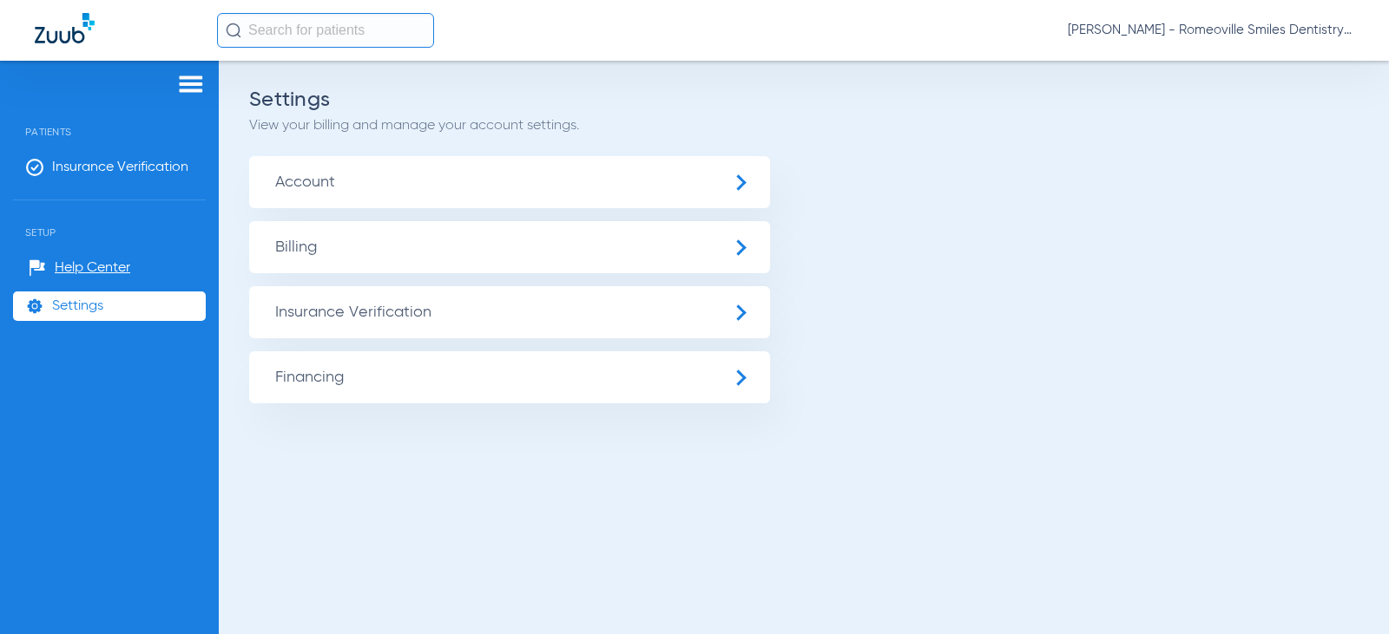
click at [695, 185] on span "Account" at bounding box center [509, 182] width 521 height 52
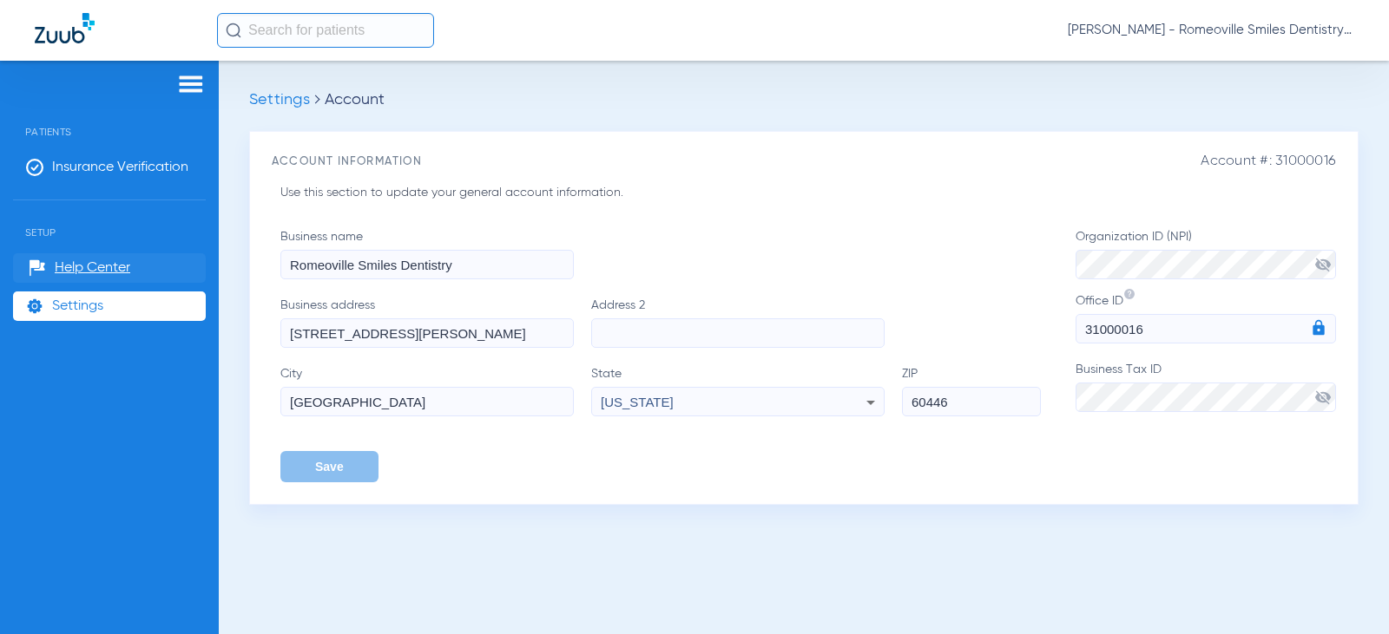
click at [62, 272] on span "Help Center" at bounding box center [93, 268] width 76 height 17
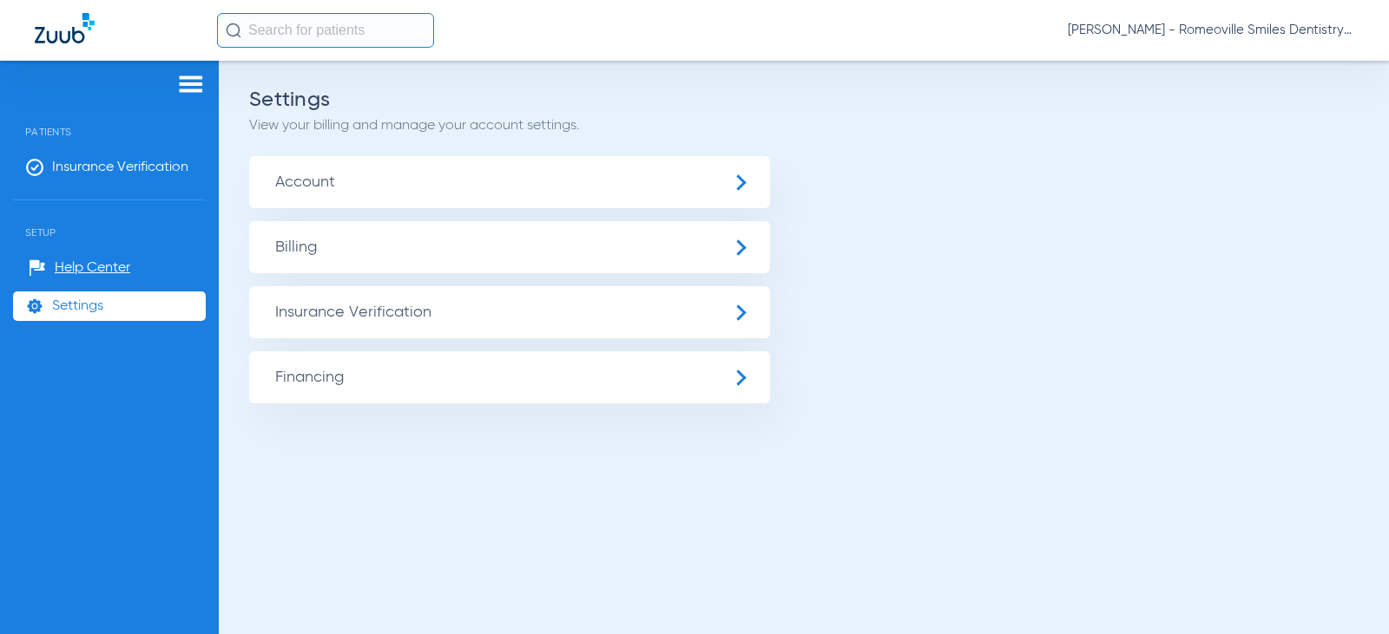
click at [508, 254] on span "Billing" at bounding box center [509, 247] width 521 height 52
click at [357, 299] on span "Insurance Verification" at bounding box center [509, 312] width 521 height 52
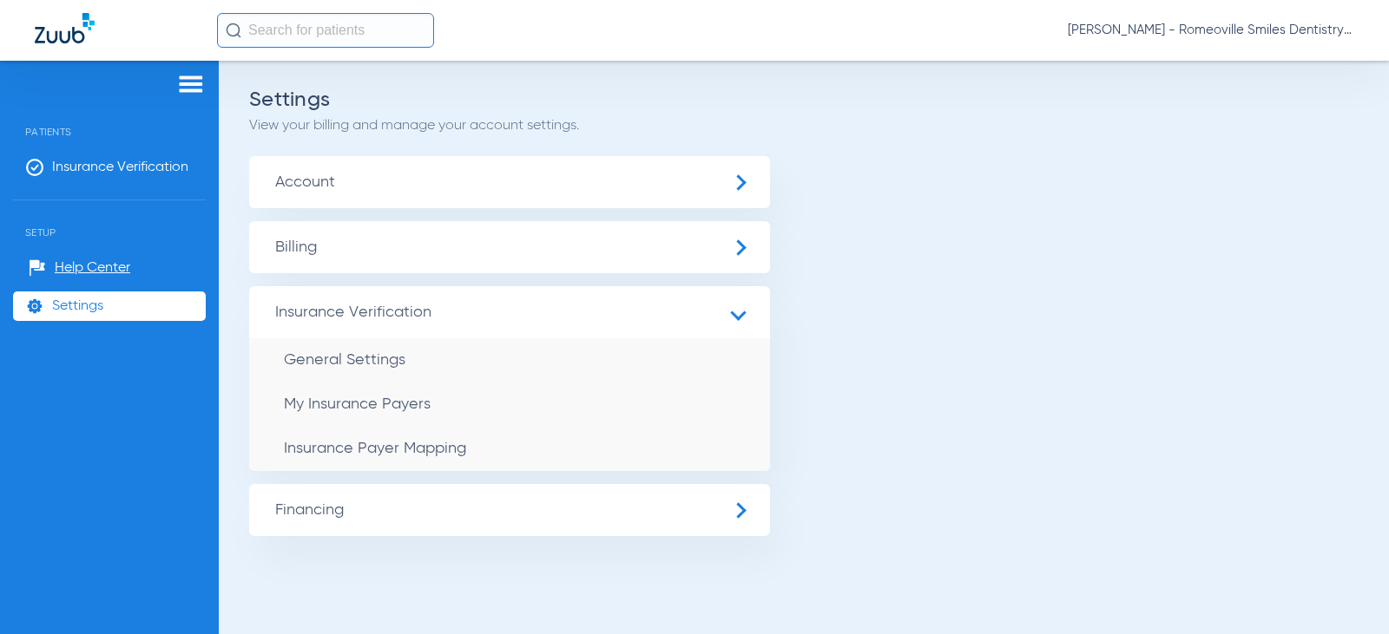
click at [339, 524] on span "Financing" at bounding box center [509, 510] width 521 height 52
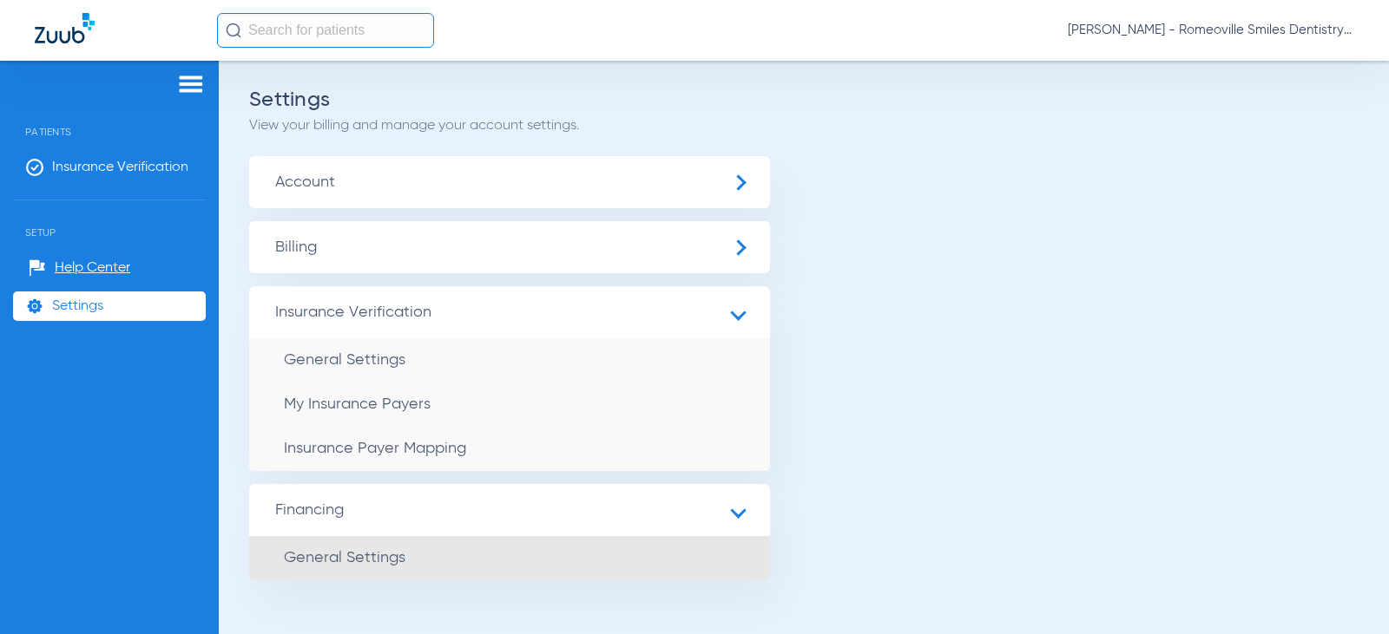
click at [332, 572] on li "General Settings" at bounding box center [509, 558] width 521 height 44
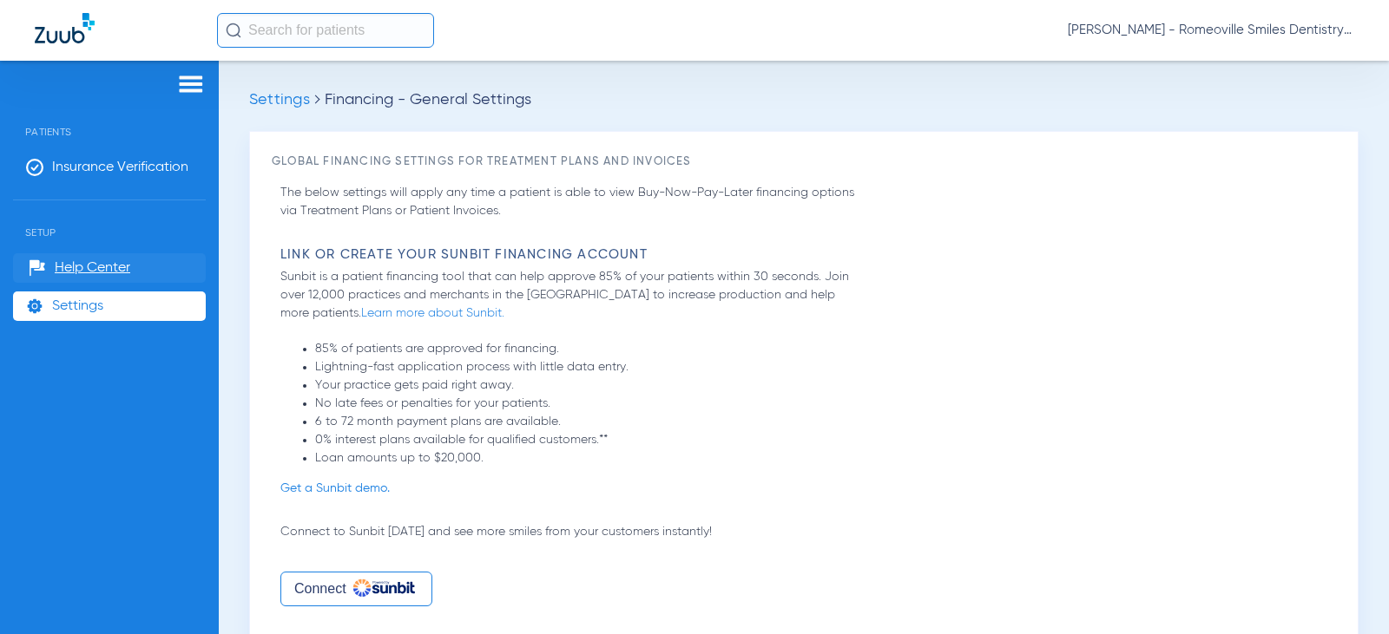
click at [122, 270] on span "Help Center" at bounding box center [93, 268] width 76 height 17
